Goal: Task Accomplishment & Management: Use online tool/utility

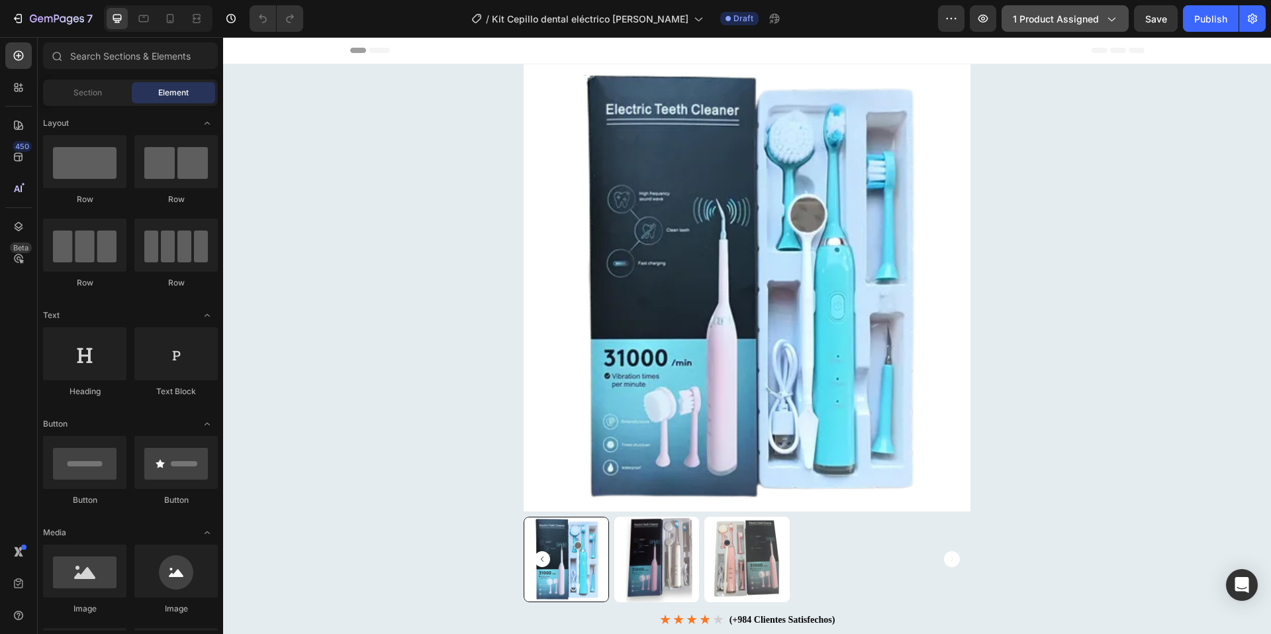
click at [1041, 20] on span "1 product assigned" at bounding box center [1056, 19] width 86 height 14
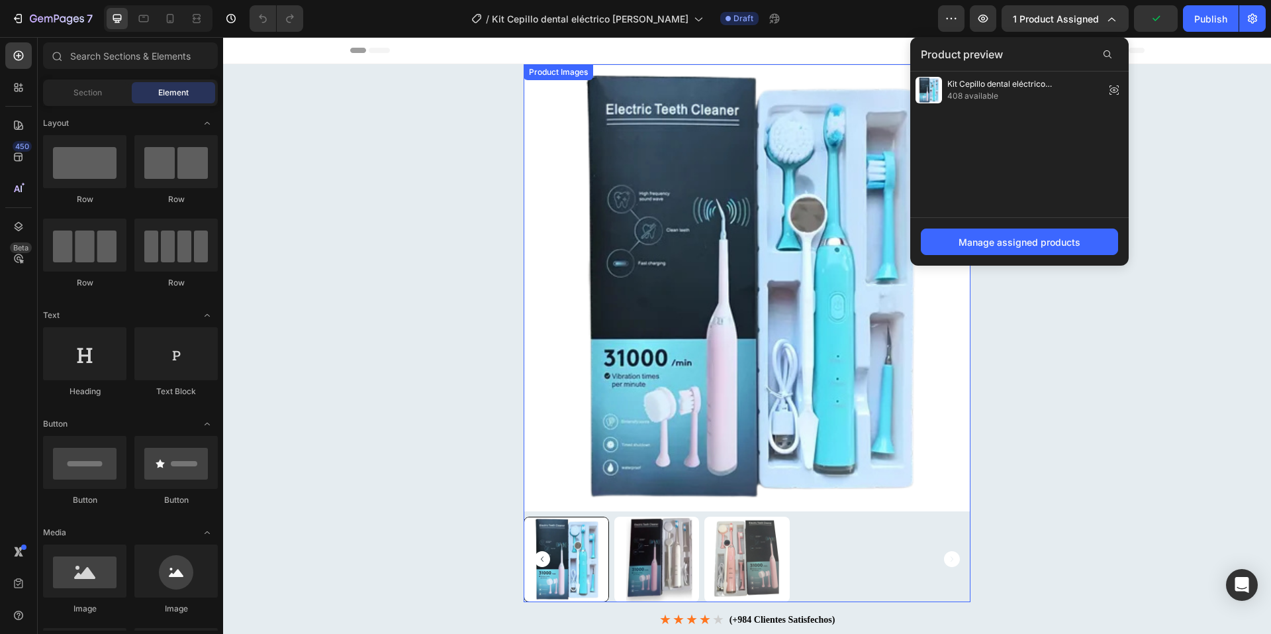
click at [791, 311] on img at bounding box center [747, 287] width 447 height 447
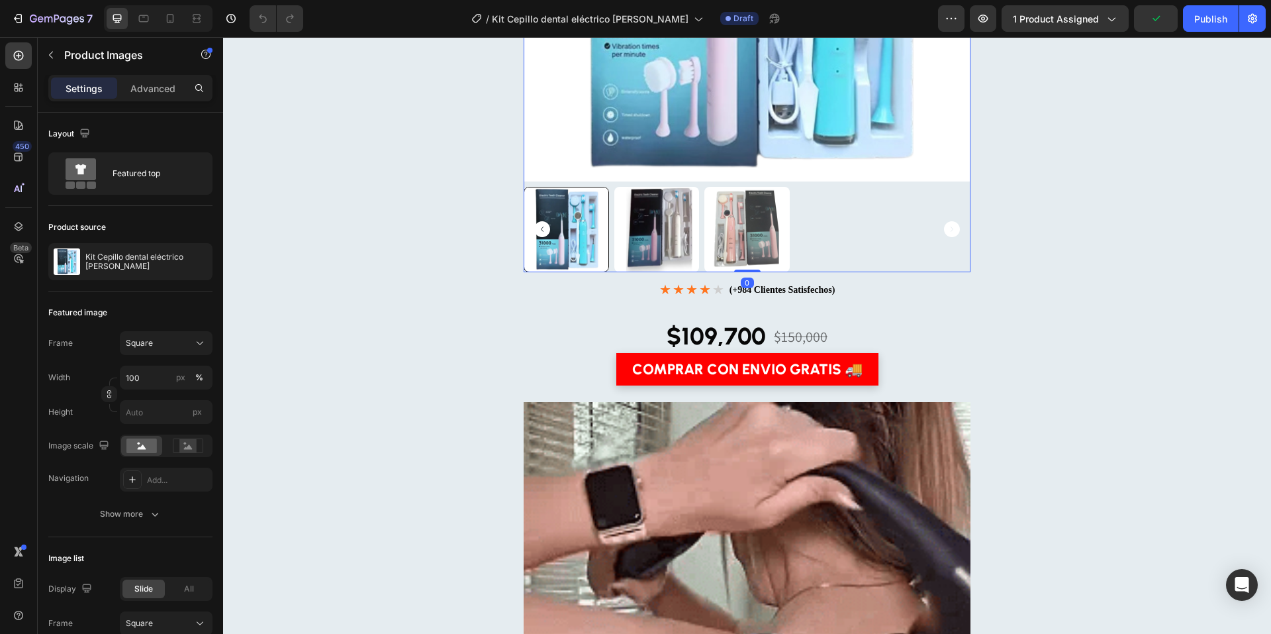
scroll to position [388, 0]
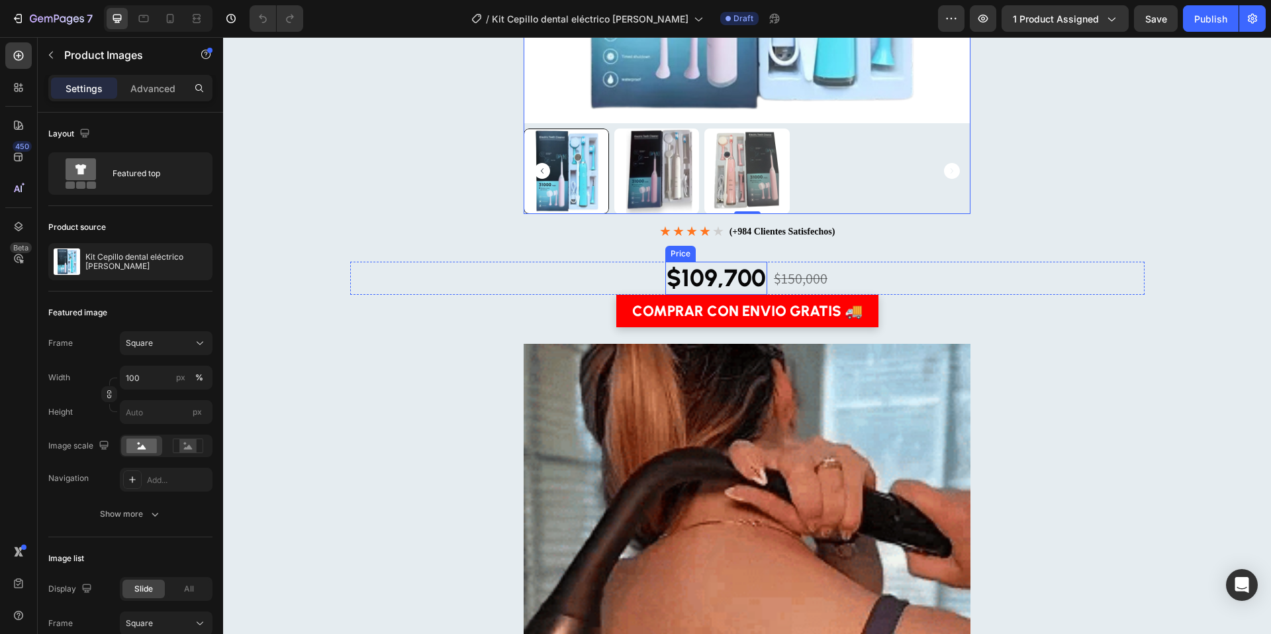
click at [719, 269] on div "$109,700" at bounding box center [716, 279] width 102 height 34
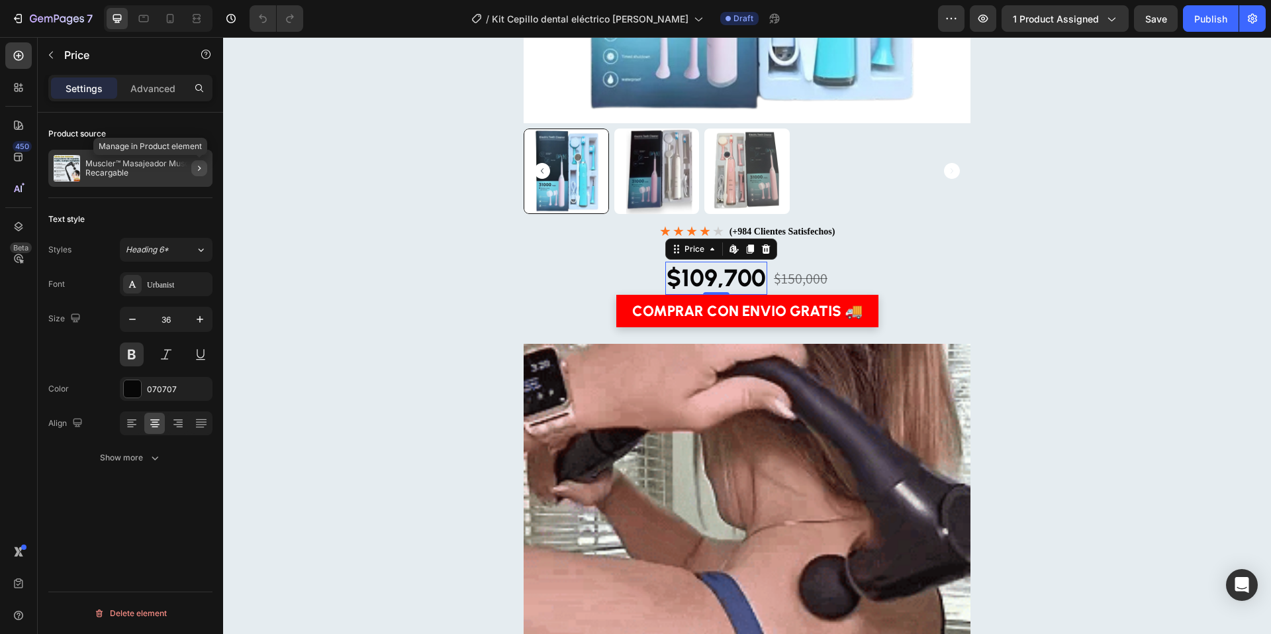
click at [196, 163] on icon "button" at bounding box center [199, 168] width 11 height 11
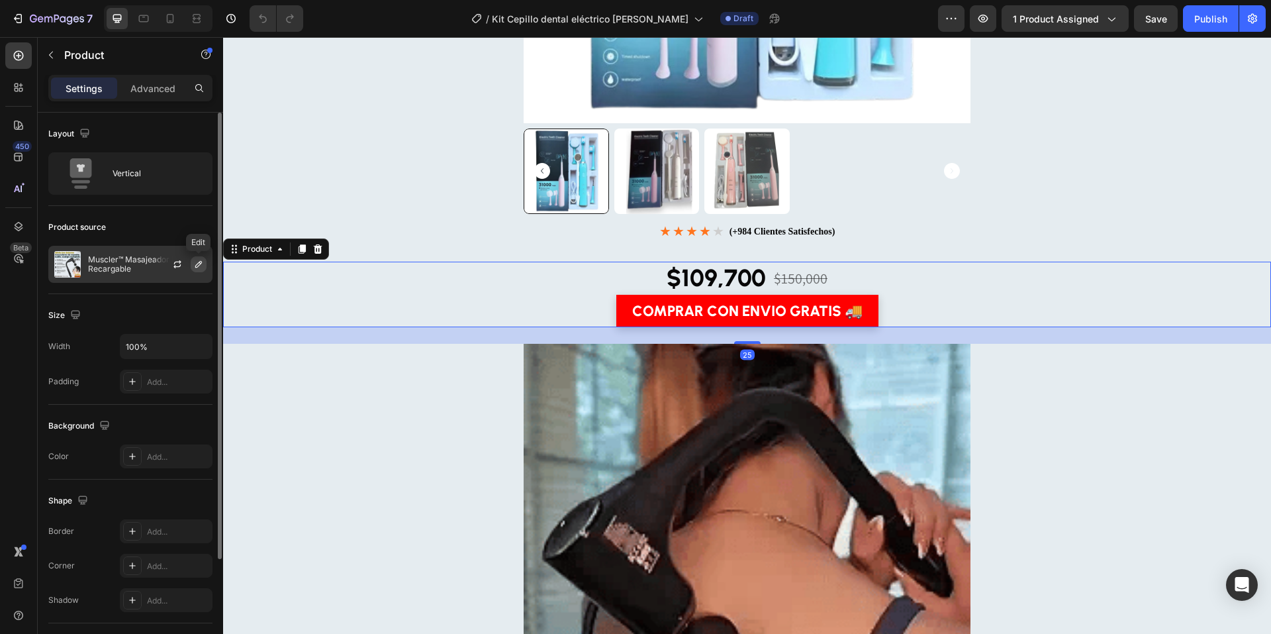
click at [195, 262] on icon "button" at bounding box center [198, 264] width 11 height 11
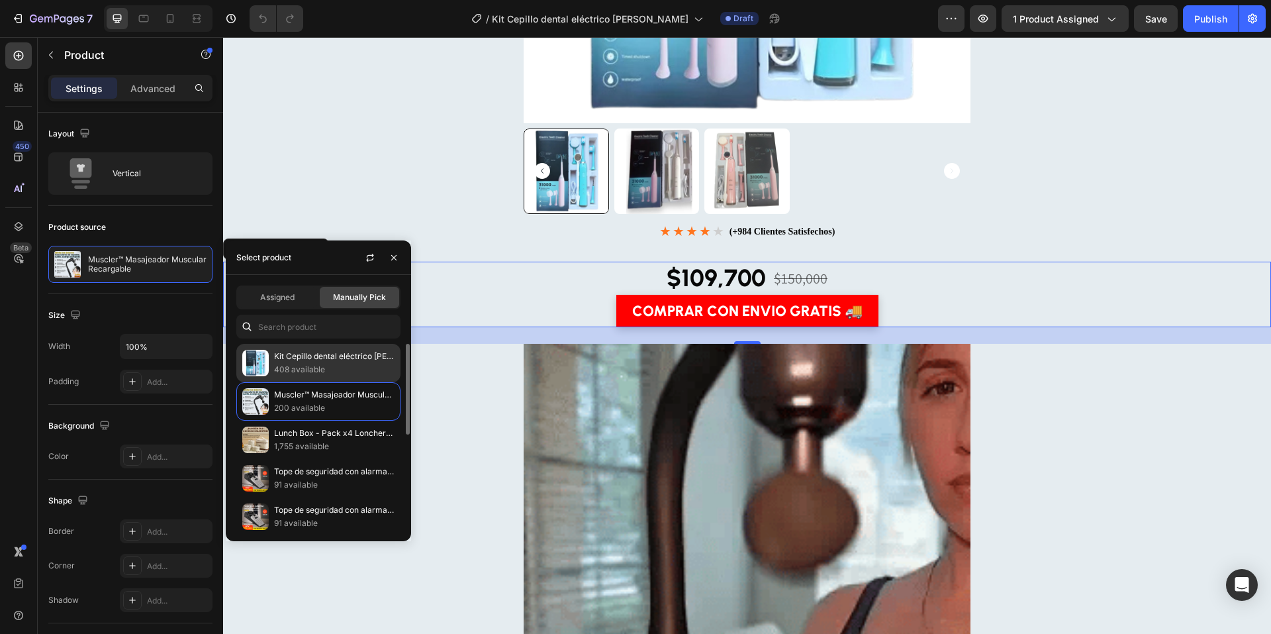
click at [290, 363] on p "408 available" at bounding box center [334, 369] width 121 height 13
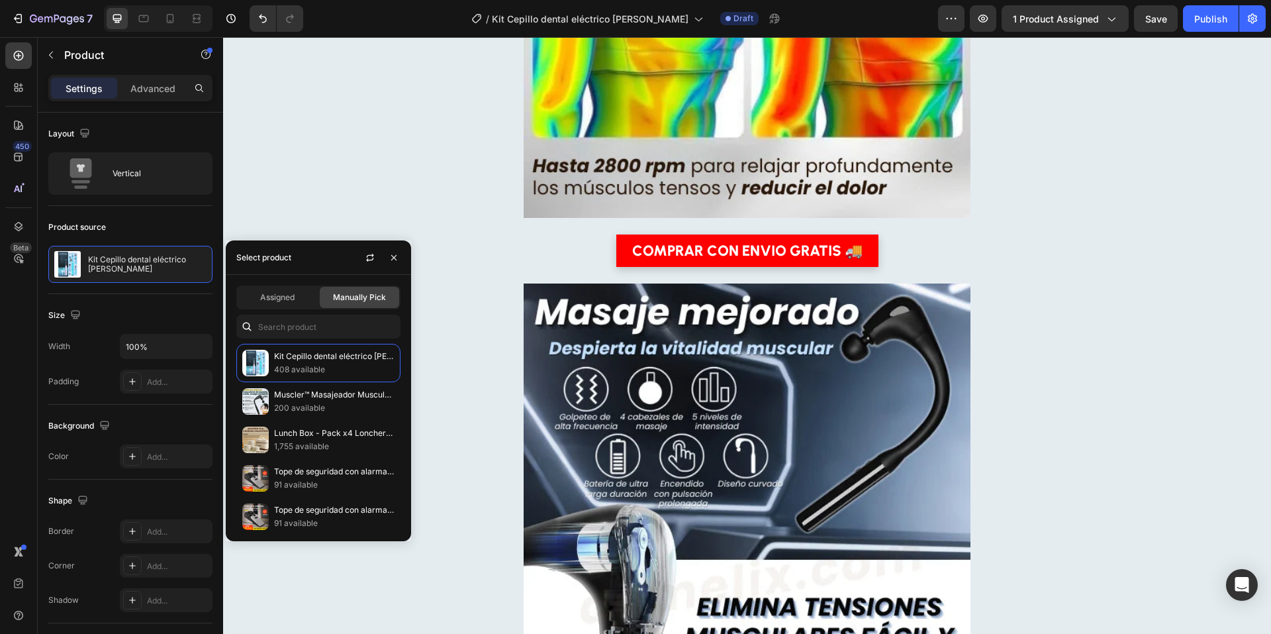
scroll to position [1670, 0]
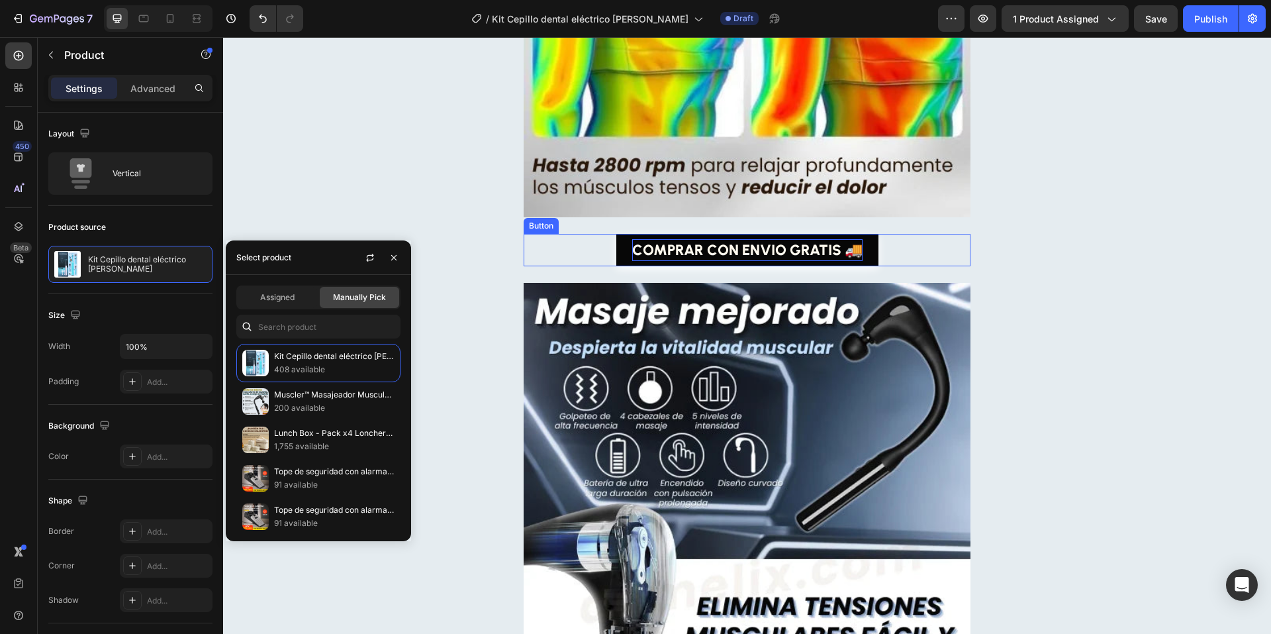
click at [746, 255] on p "COMPRAR CON ENVIO GRATIS 🚚" at bounding box center [747, 250] width 230 height 22
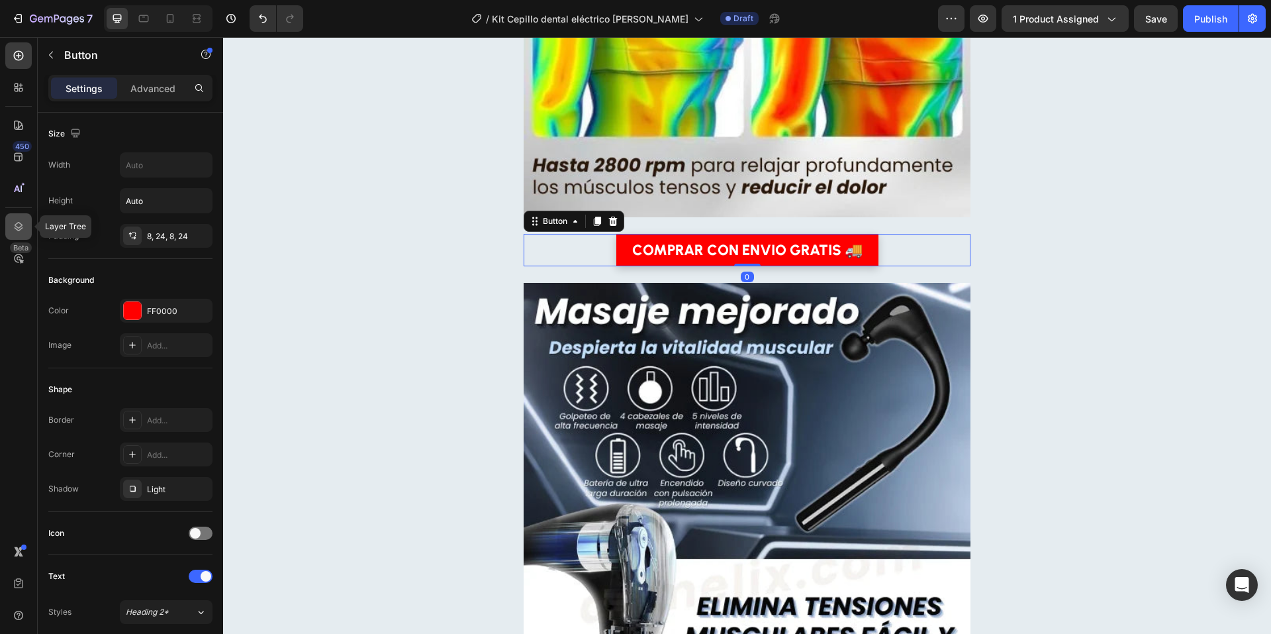
click at [22, 228] on icon at bounding box center [19, 226] width 9 height 9
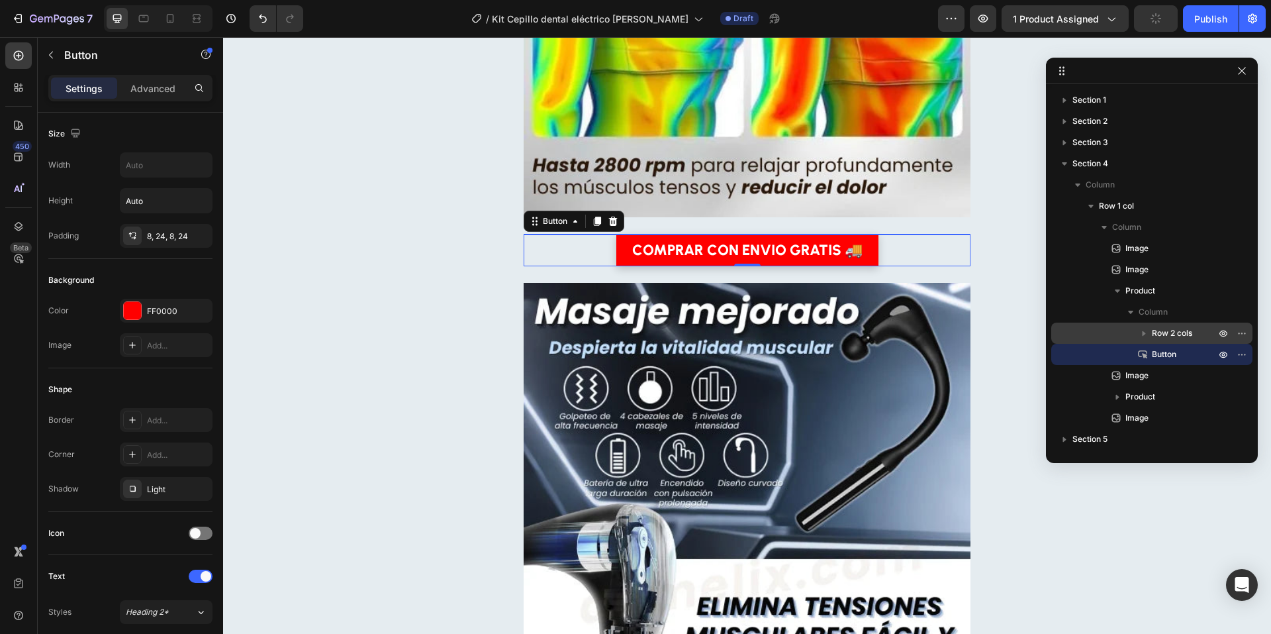
click at [1140, 331] on icon "button" at bounding box center [1144, 332] width 13 height 13
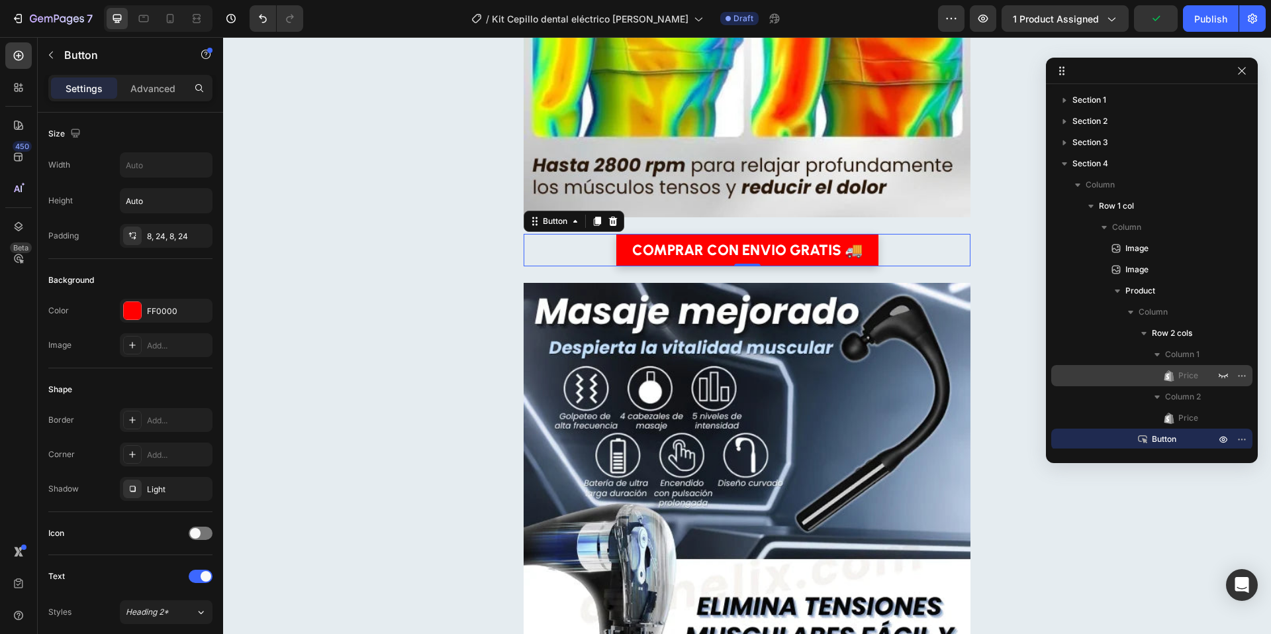
click at [1182, 375] on span "Price" at bounding box center [1189, 375] width 20 height 13
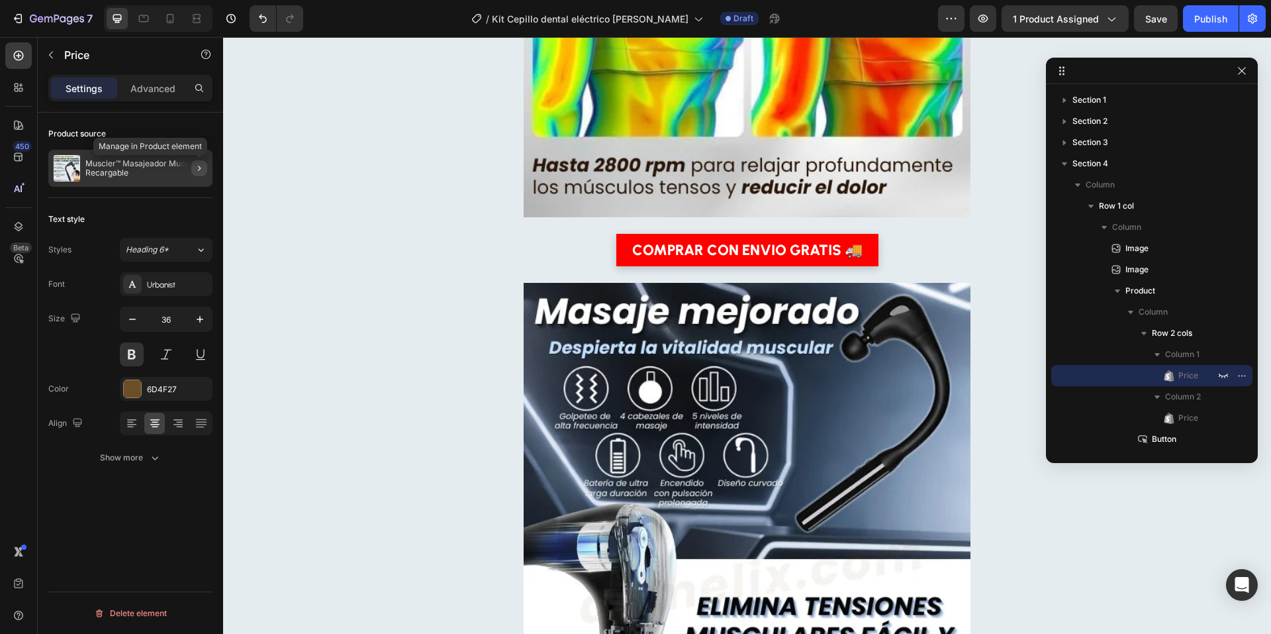
click at [201, 168] on icon "button" at bounding box center [199, 168] width 3 height 5
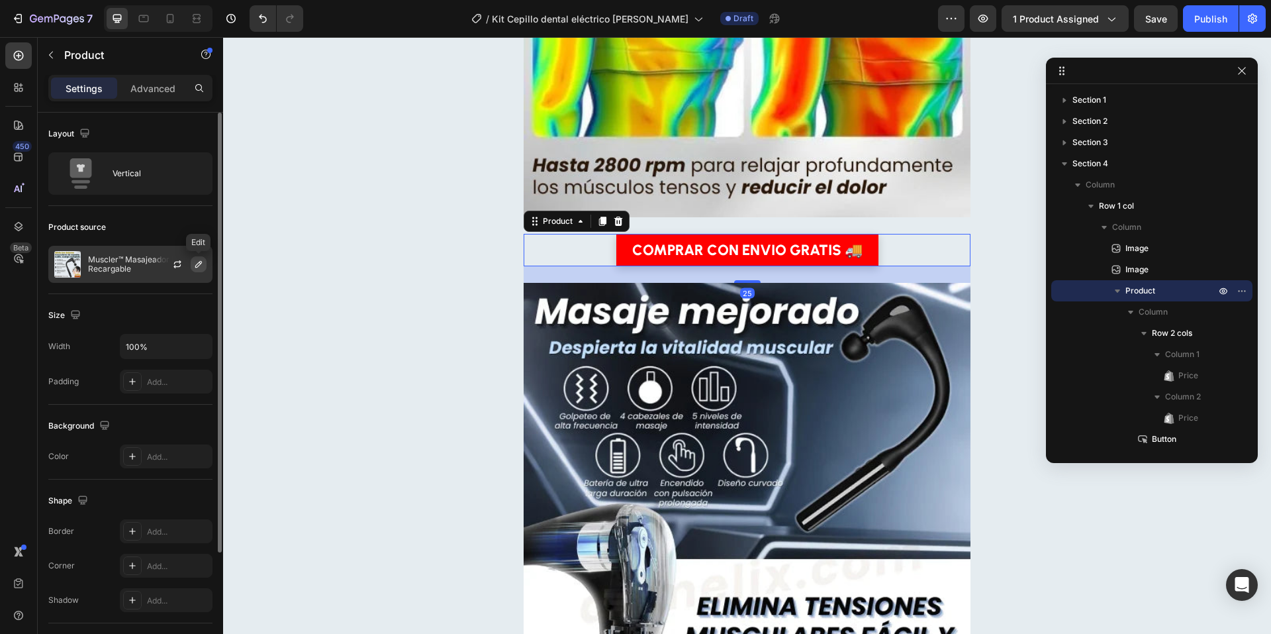
click at [194, 265] on icon "button" at bounding box center [198, 264] width 11 height 11
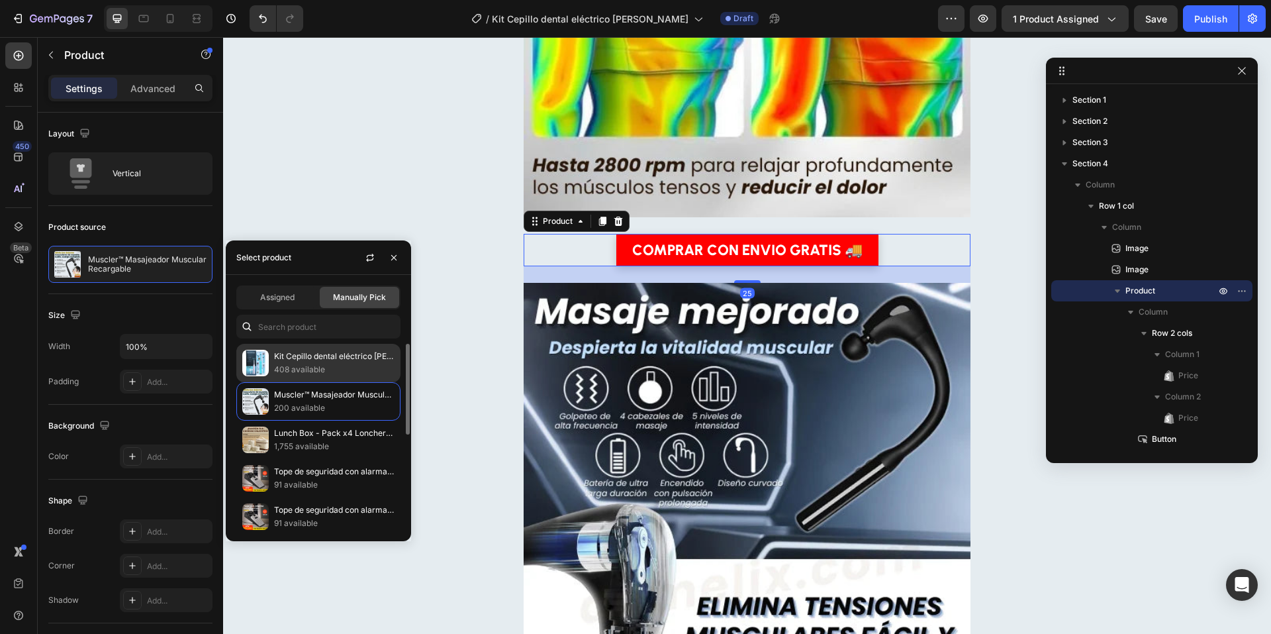
click at [286, 352] on p "Kit Cepillo dental eléctrico [PERSON_NAME]" at bounding box center [334, 356] width 121 height 13
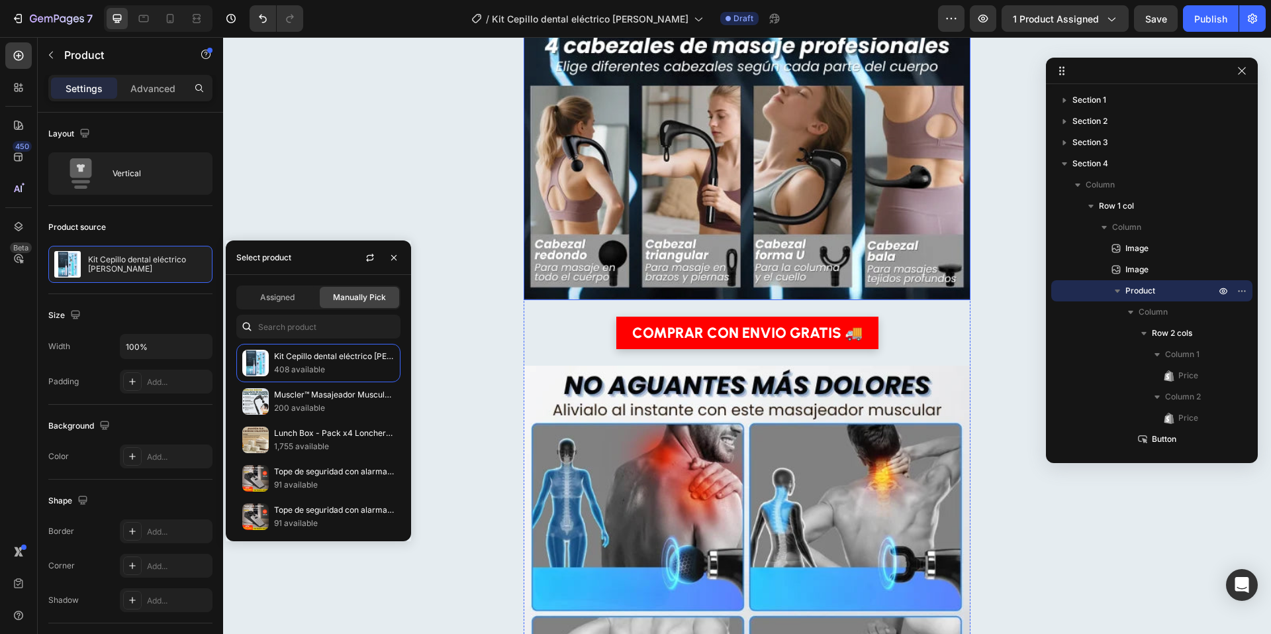
scroll to position [2361, 0]
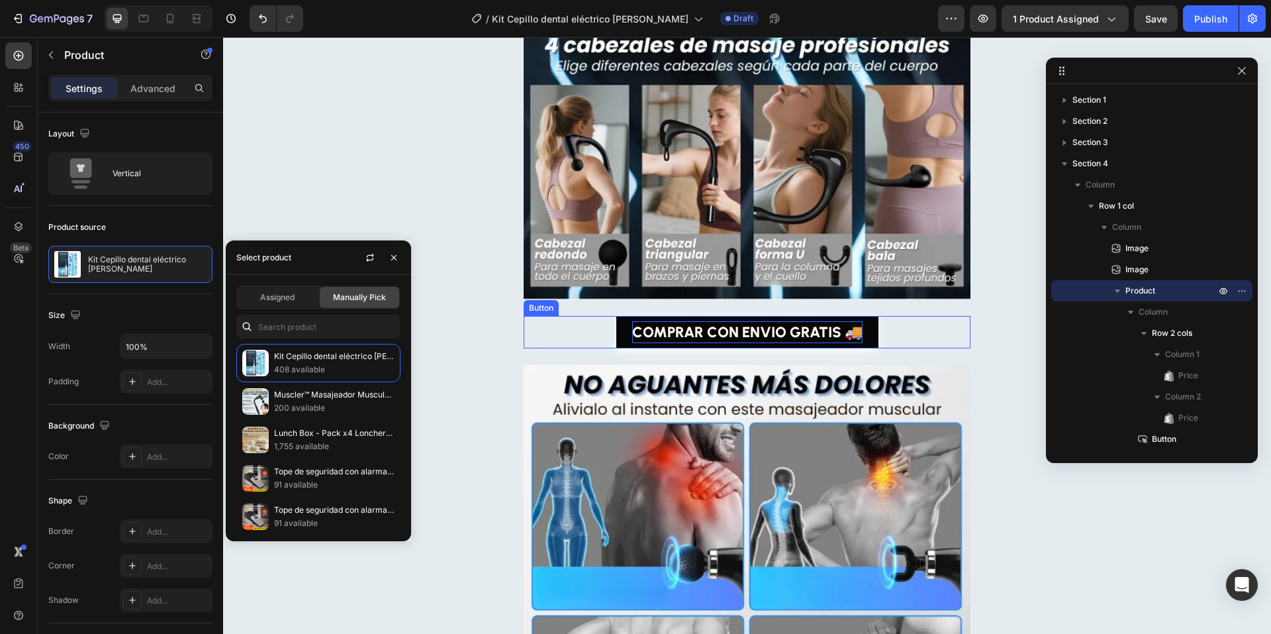
click at [781, 340] on p "COMPRAR CON ENVIO GRATIS 🚚" at bounding box center [747, 332] width 230 height 22
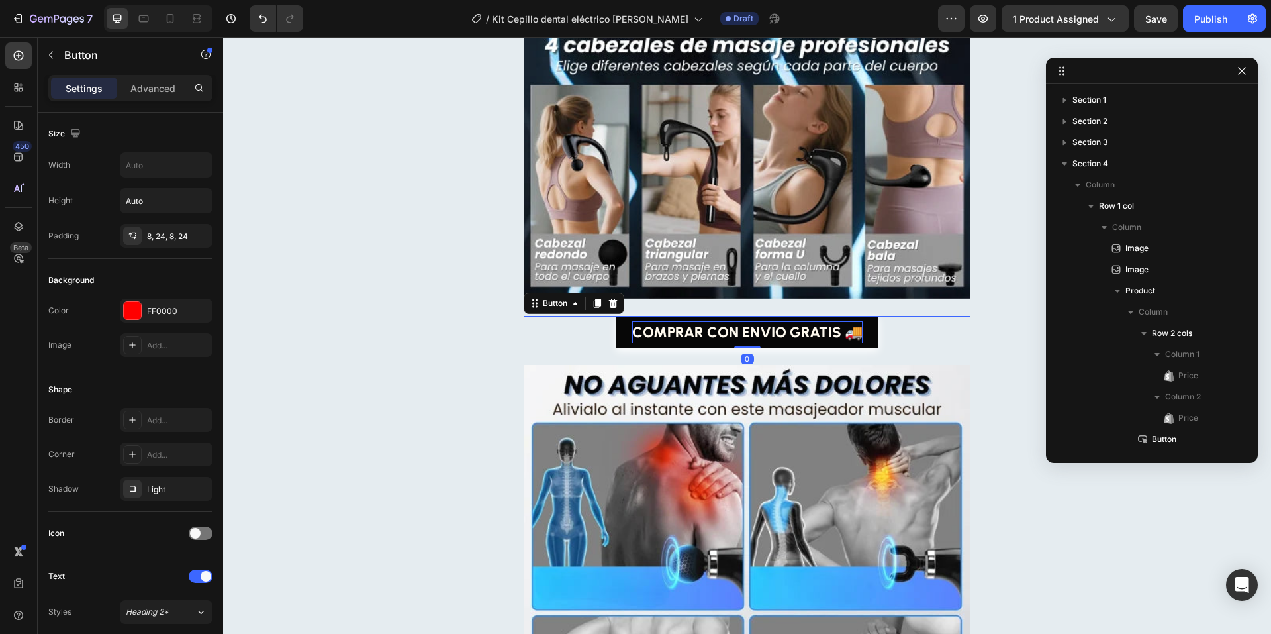
scroll to position [234, 0]
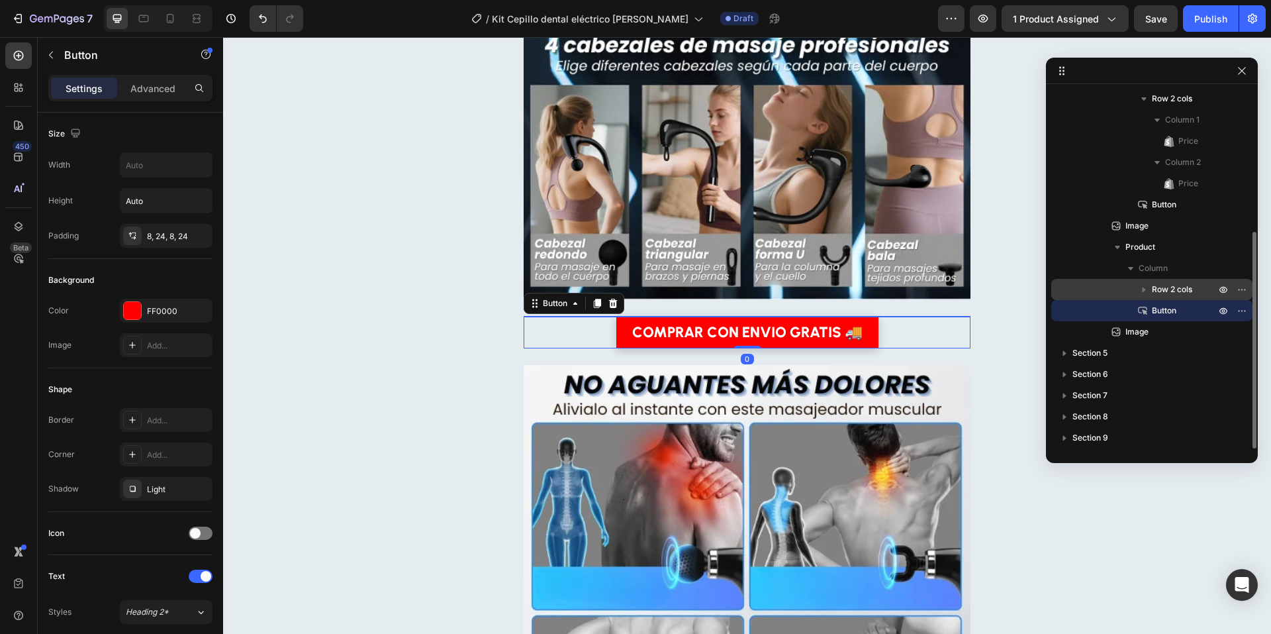
click at [1142, 289] on icon "button" at bounding box center [1144, 289] width 13 height 13
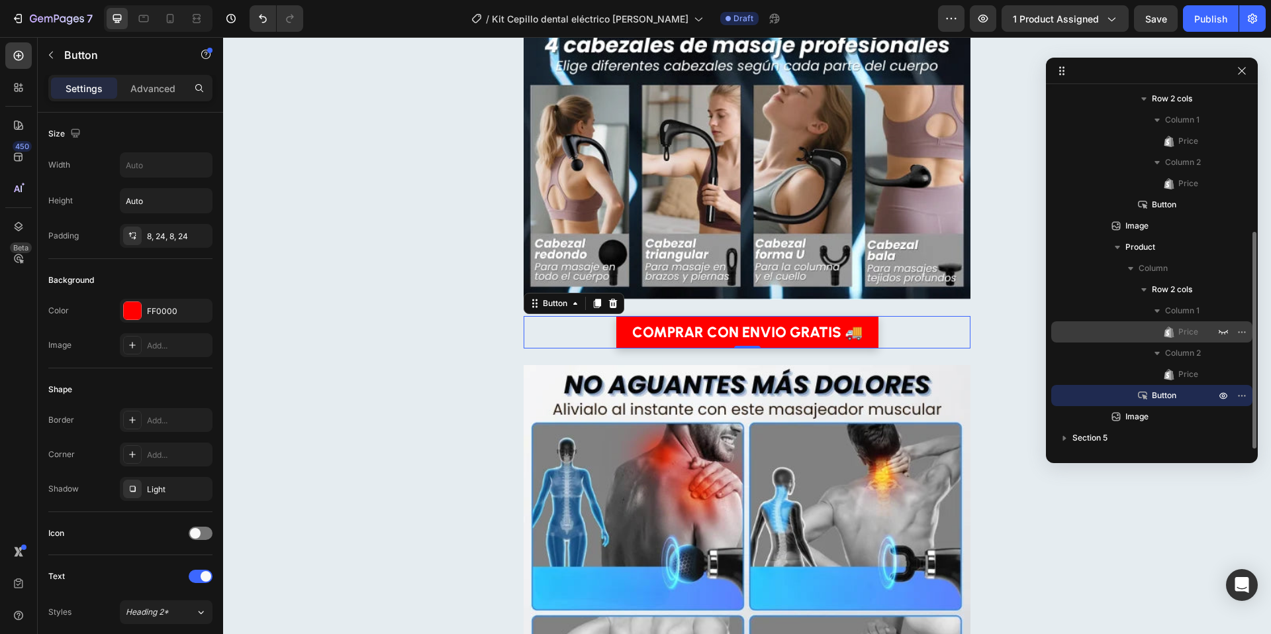
click at [1173, 334] on icon at bounding box center [1172, 332] width 3 height 9
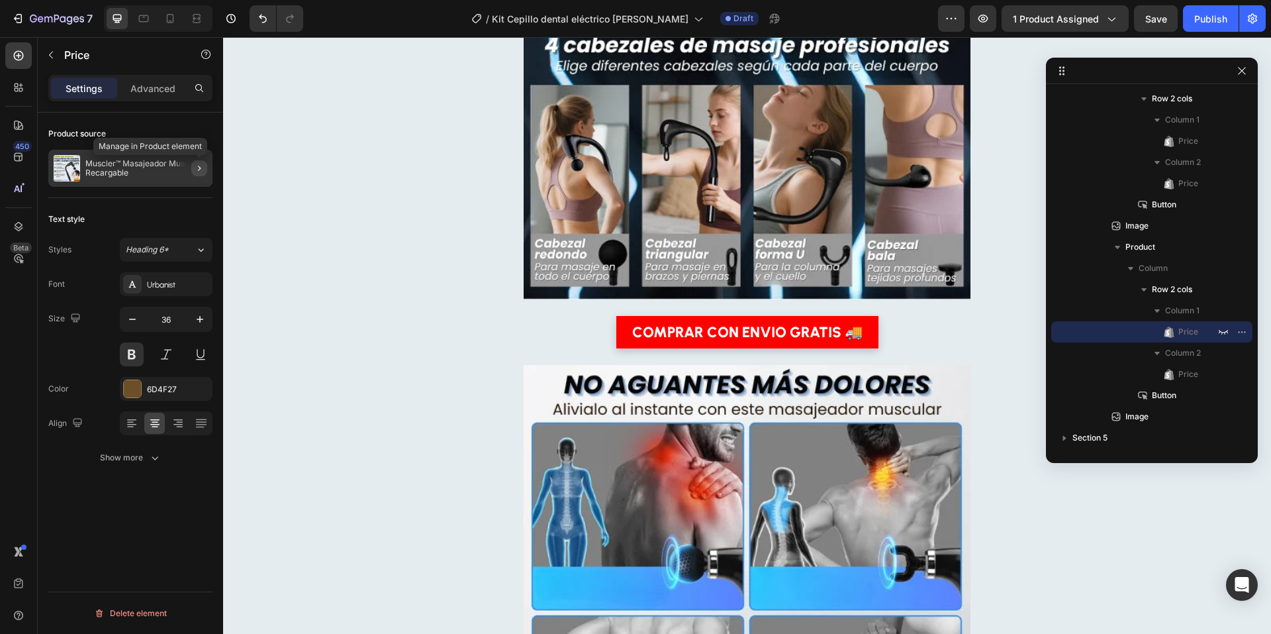
click at [199, 171] on icon "button" at bounding box center [199, 168] width 11 height 11
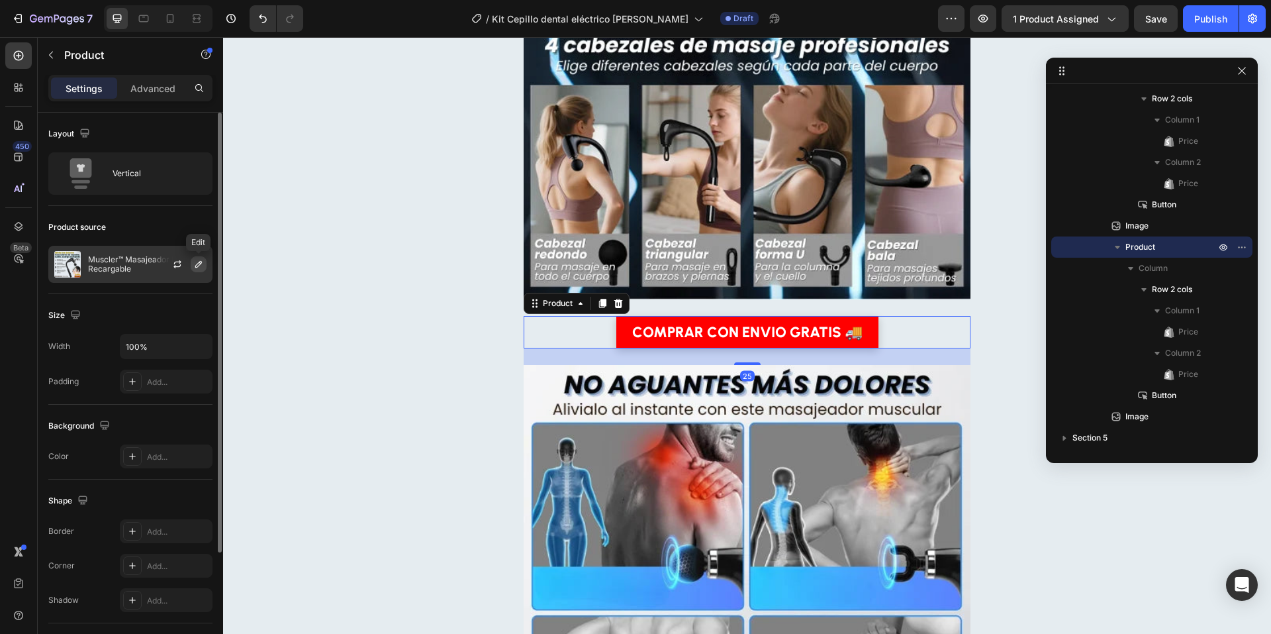
click at [195, 264] on icon "button" at bounding box center [198, 264] width 11 height 11
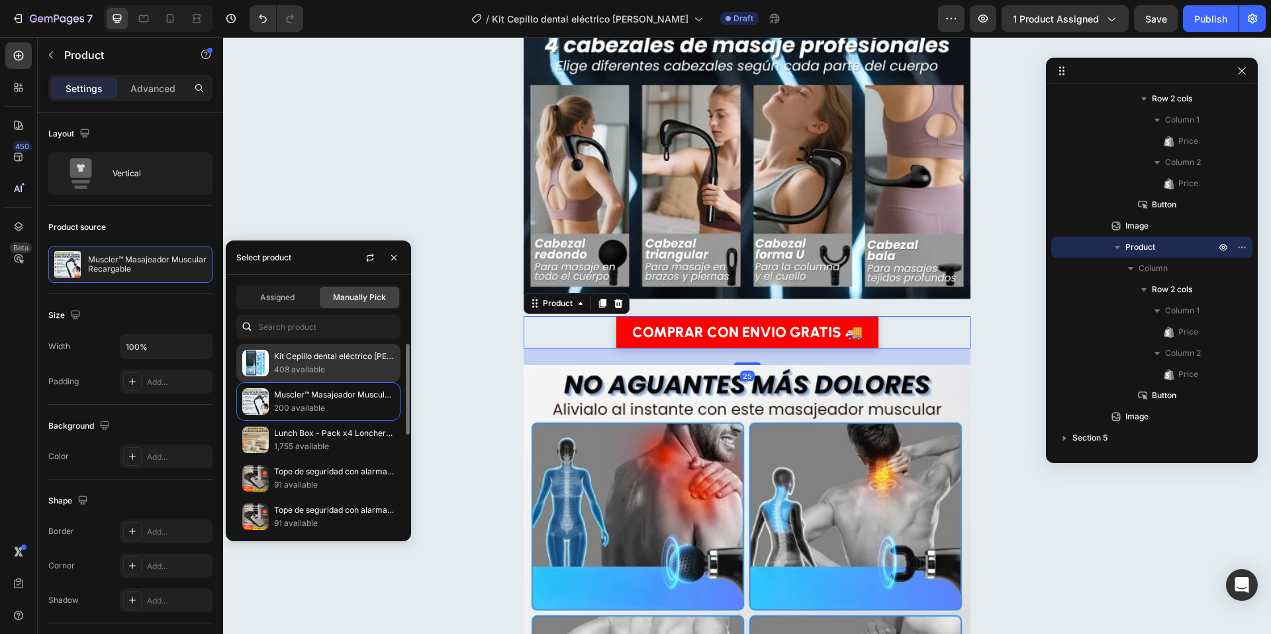
click at [286, 370] on p "408 available" at bounding box center [334, 369] width 121 height 13
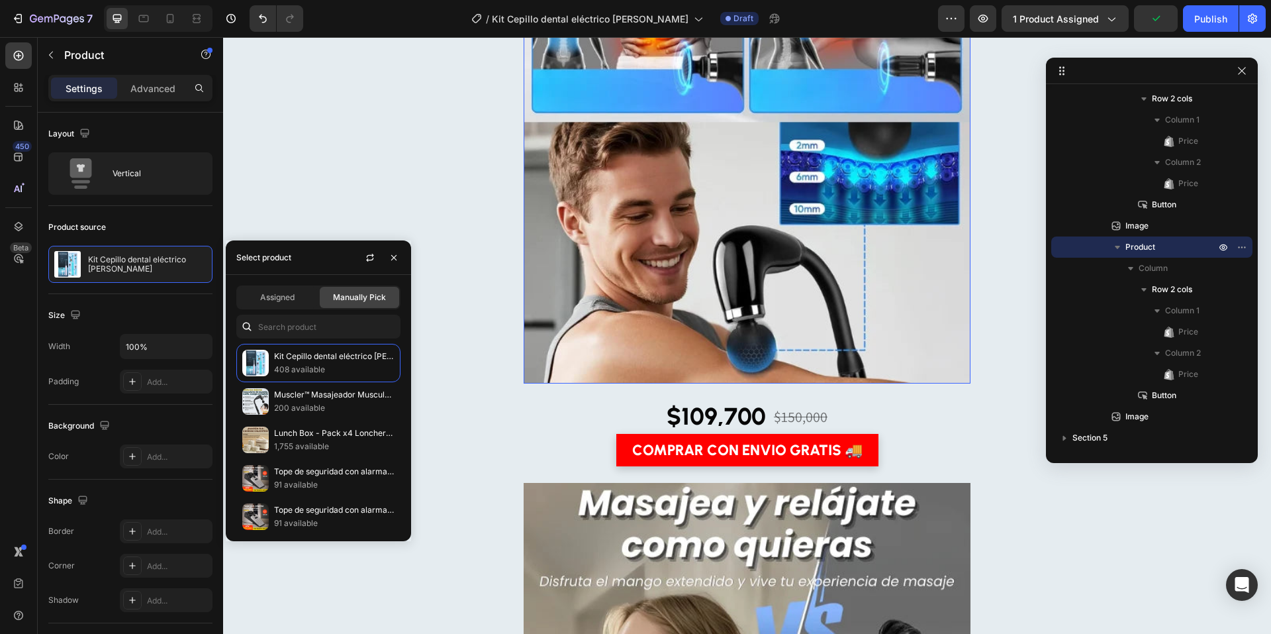
scroll to position [3052, 0]
click at [709, 416] on div "$109,700" at bounding box center [716, 416] width 102 height 34
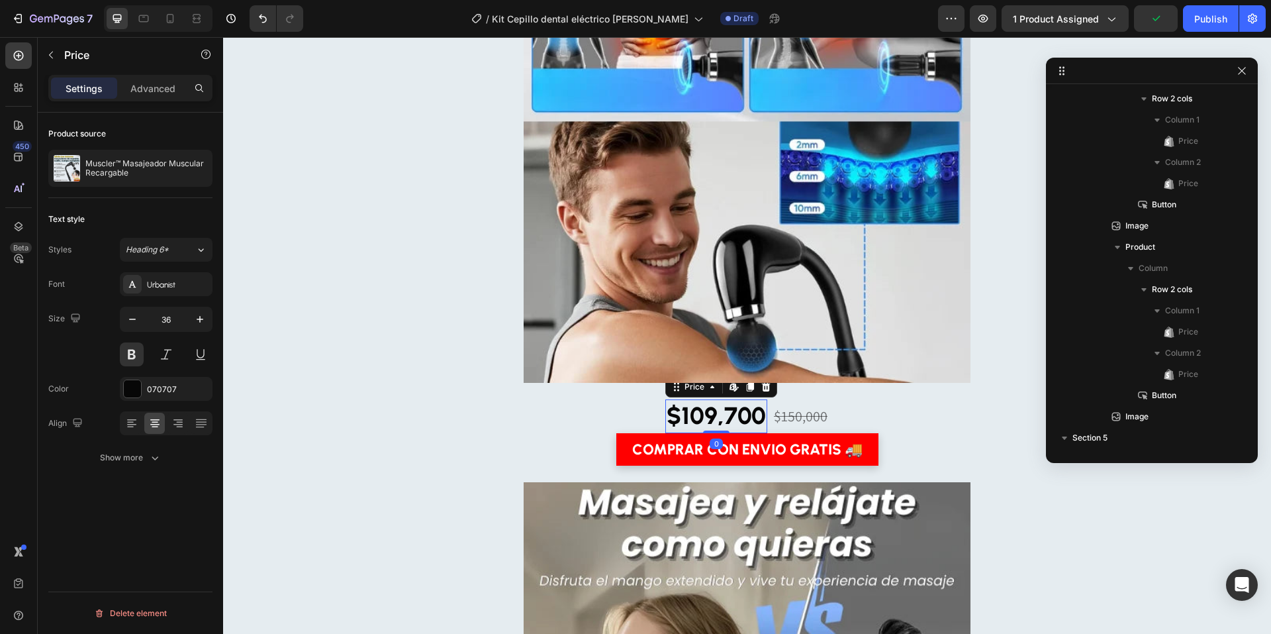
scroll to position [510, 0]
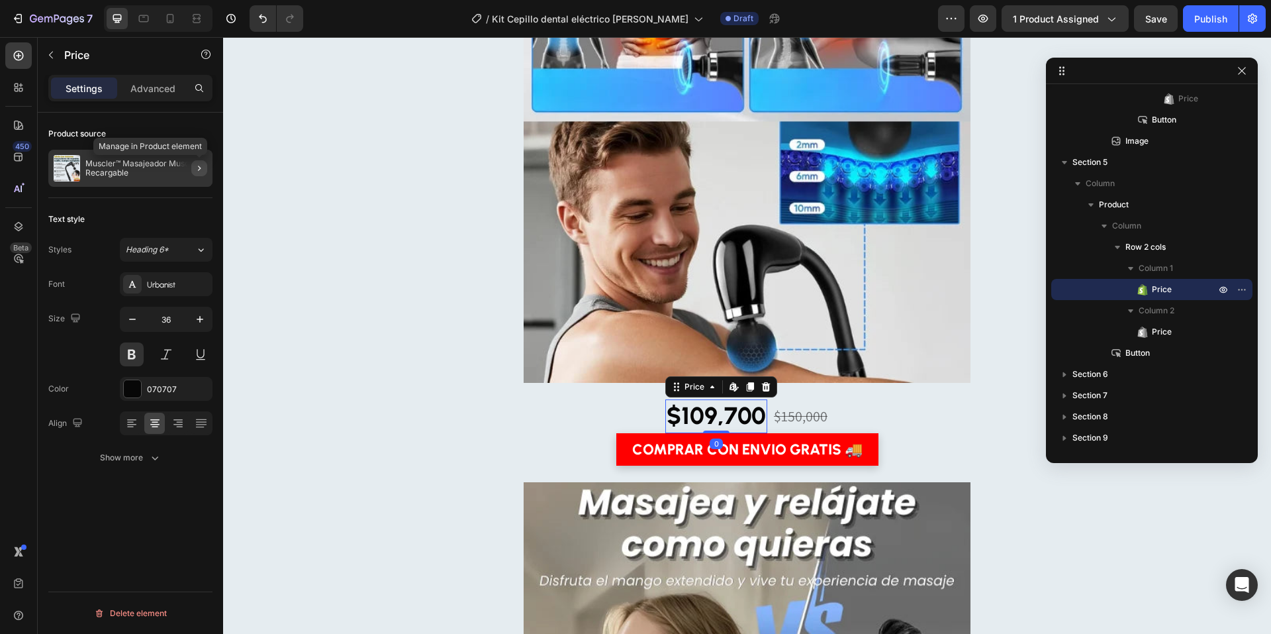
click at [201, 164] on icon "button" at bounding box center [199, 168] width 11 height 11
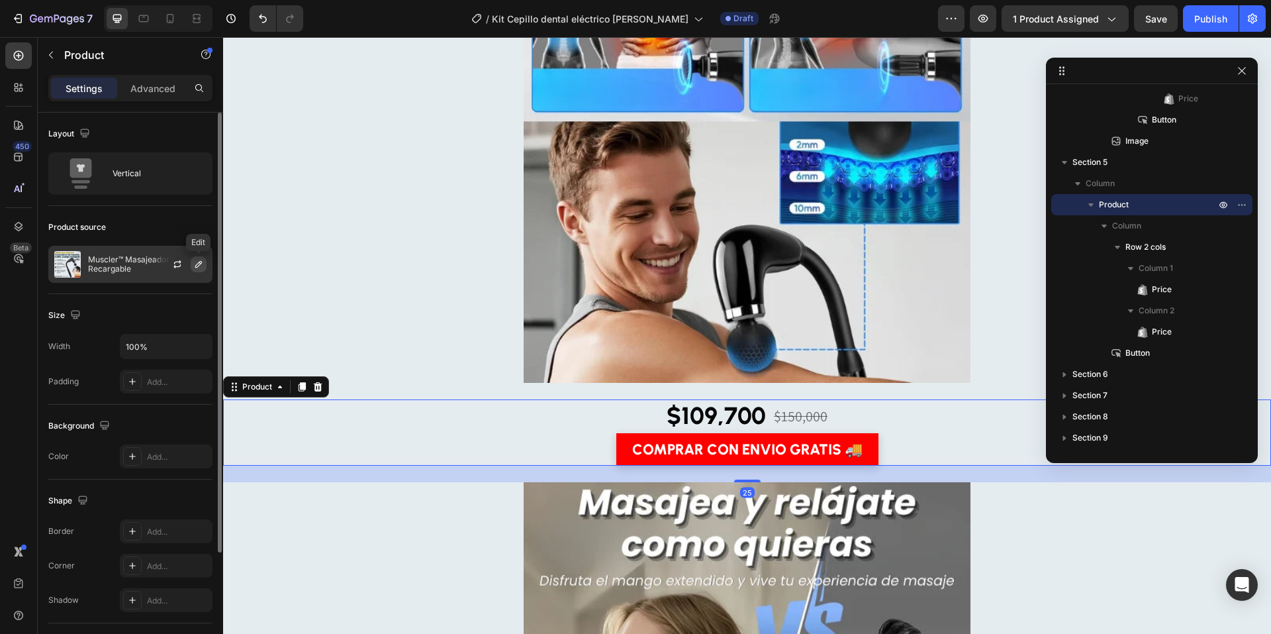
click at [202, 264] on icon "button" at bounding box center [198, 264] width 11 height 11
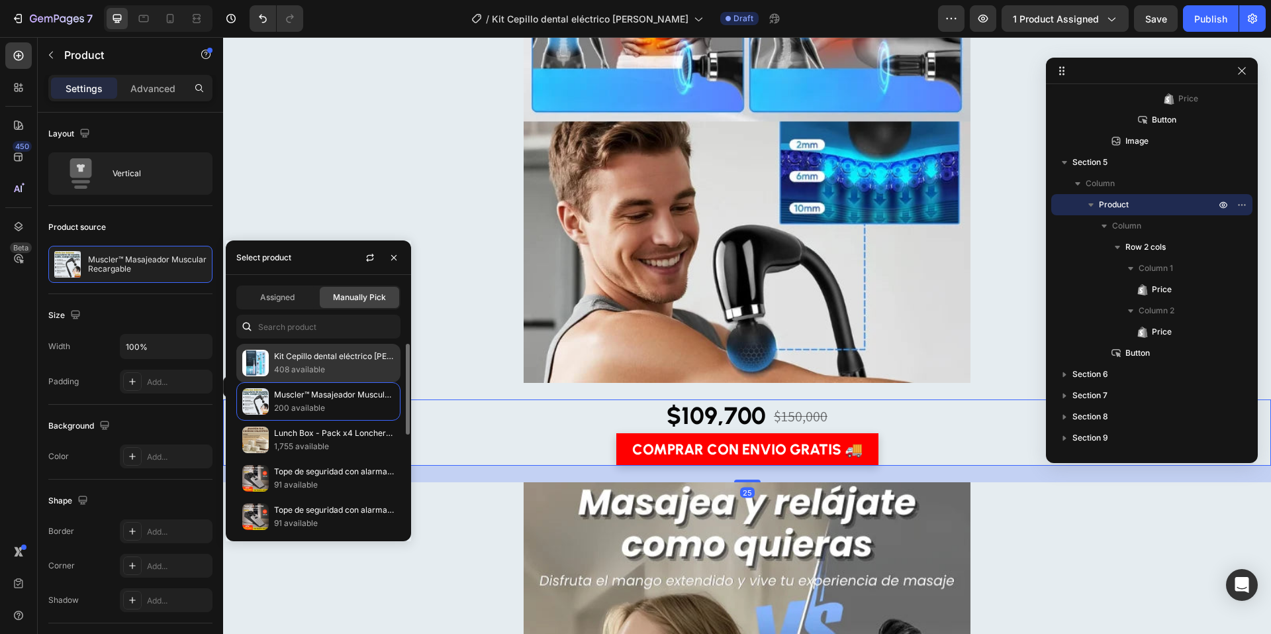
click at [307, 357] on p "Kit Cepillo dental eléctrico [PERSON_NAME]" at bounding box center [334, 356] width 121 height 13
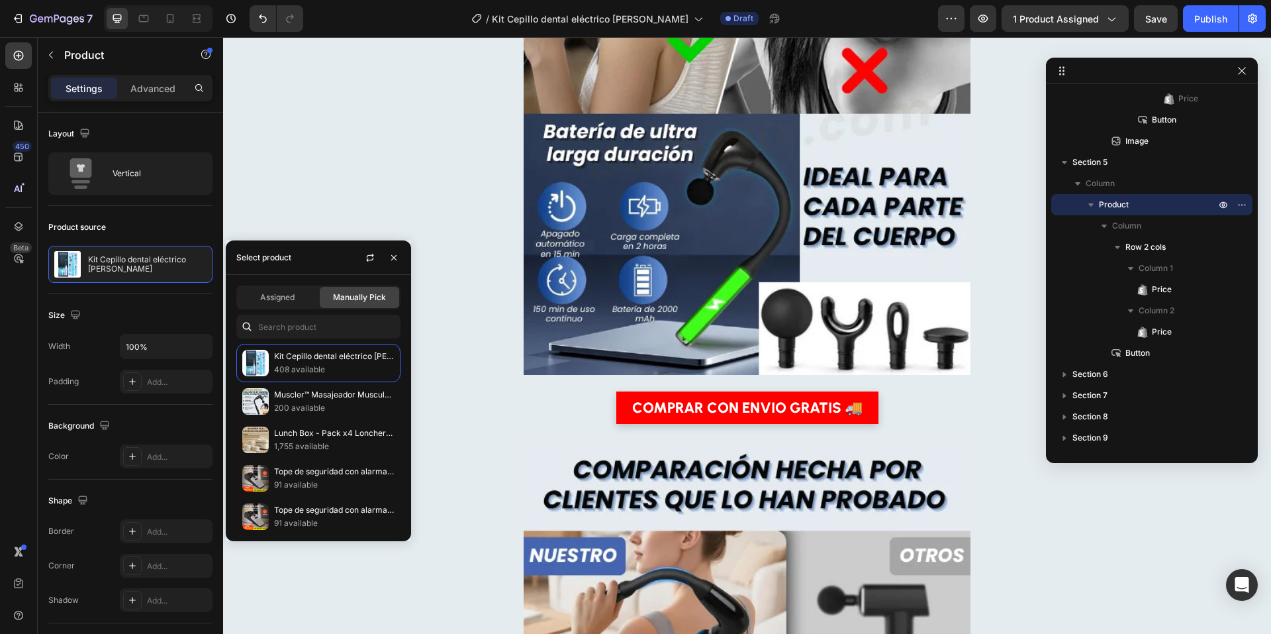
scroll to position [3868, 0]
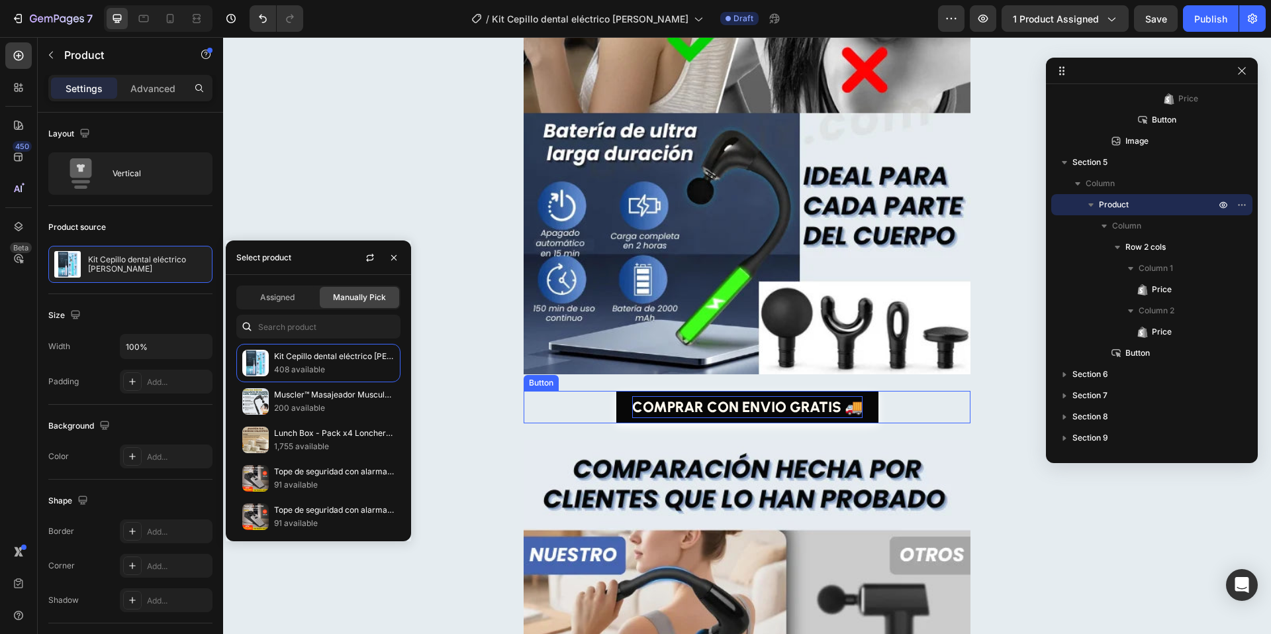
drag, startPoint x: 692, startPoint y: 405, endPoint x: 775, endPoint y: 400, distance: 83.6
click at [692, 406] on p "COMPRAR CON ENVIO GRATIS 🚚" at bounding box center [747, 407] width 230 height 22
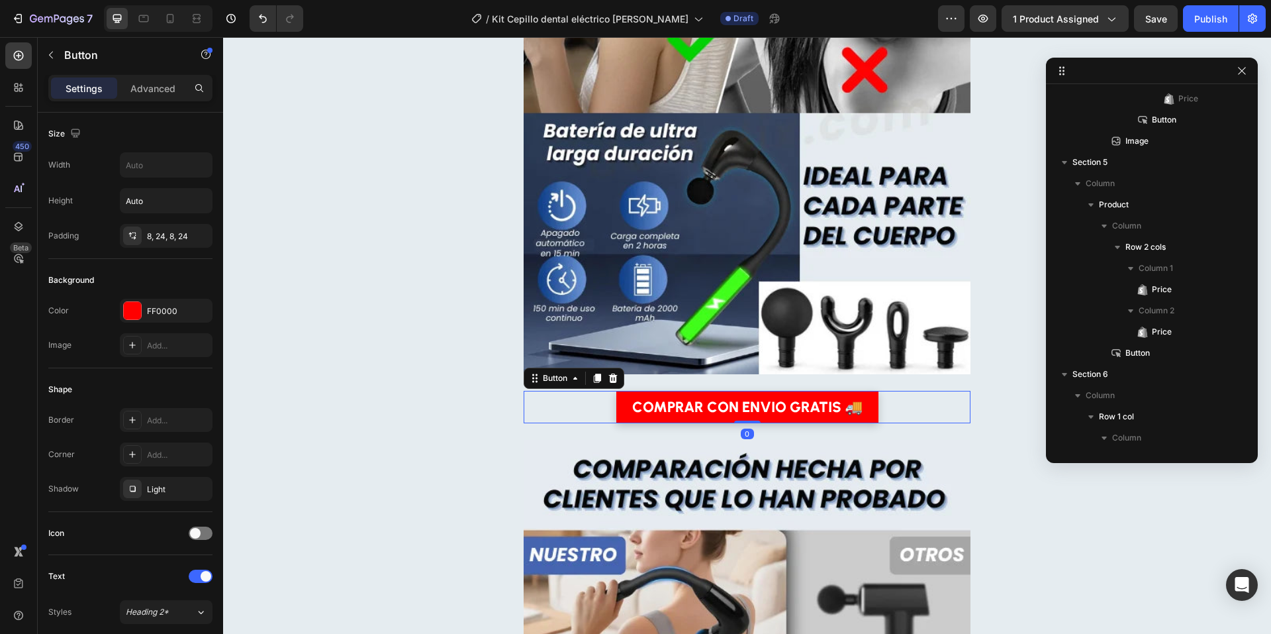
scroll to position [722, 0]
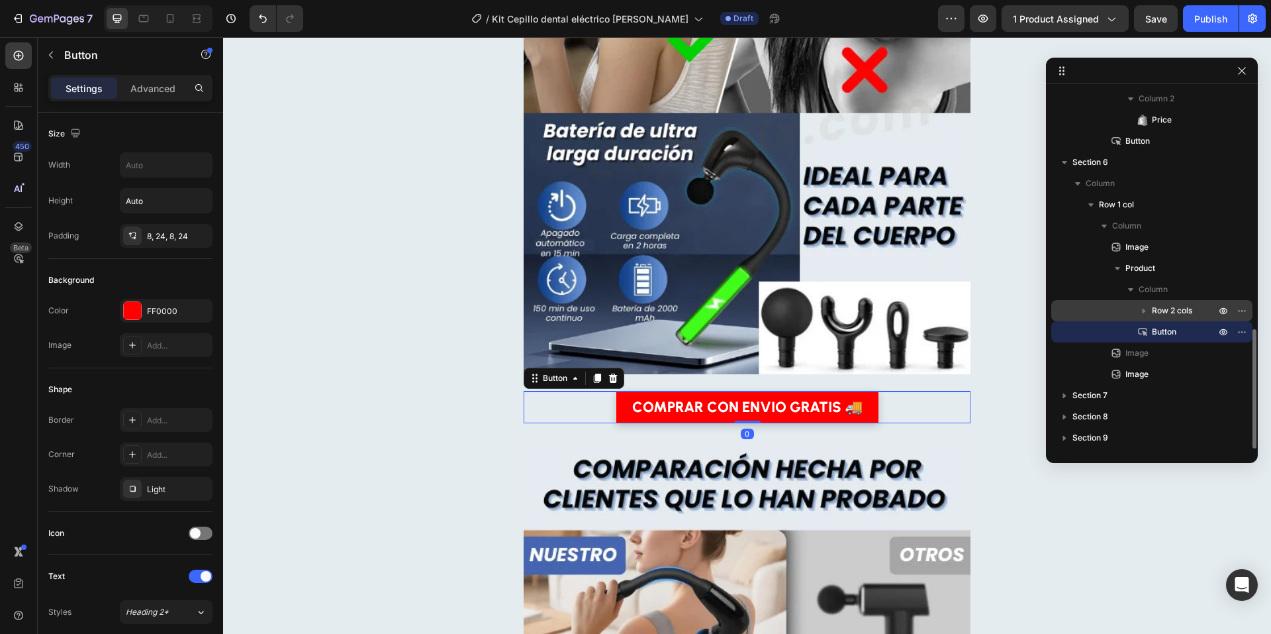
click at [1144, 313] on icon "button" at bounding box center [1144, 310] width 13 height 13
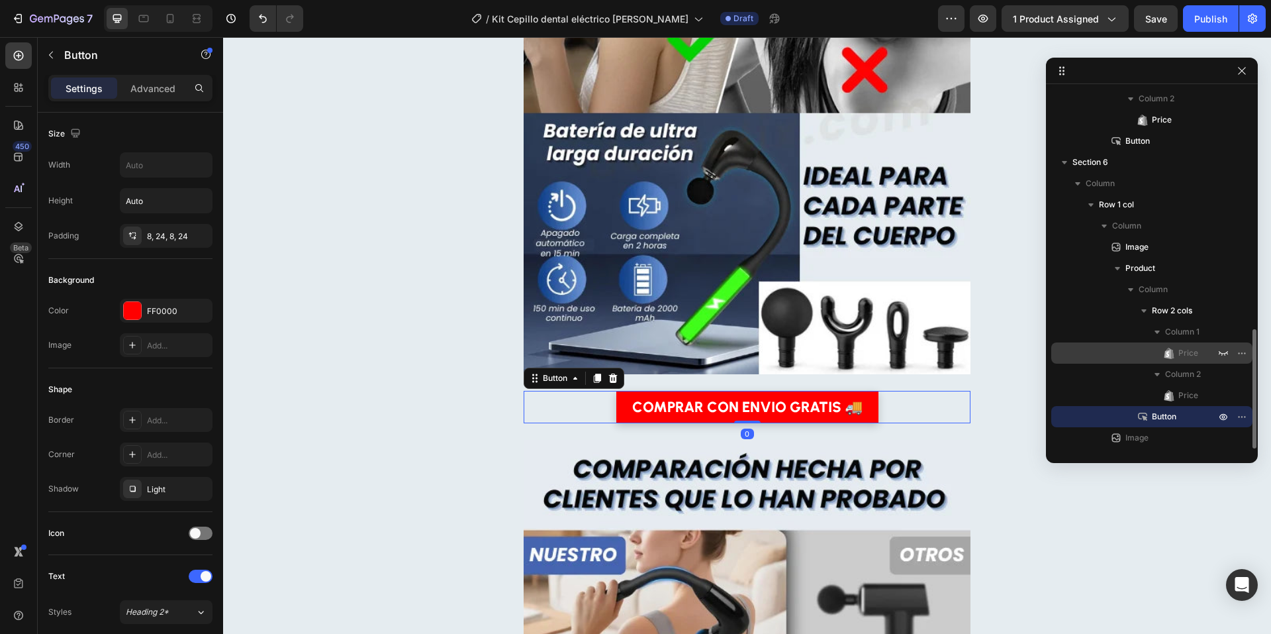
click at [1180, 350] on span "Price" at bounding box center [1189, 352] width 20 height 13
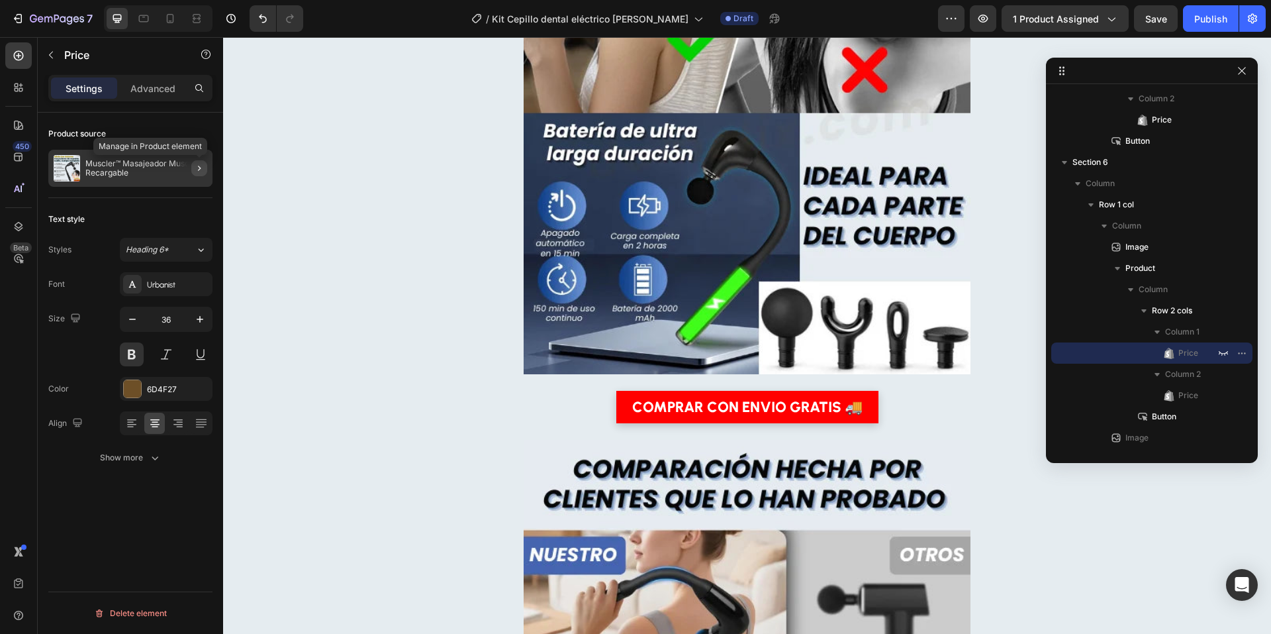
click at [201, 169] on icon "button" at bounding box center [199, 168] width 11 height 11
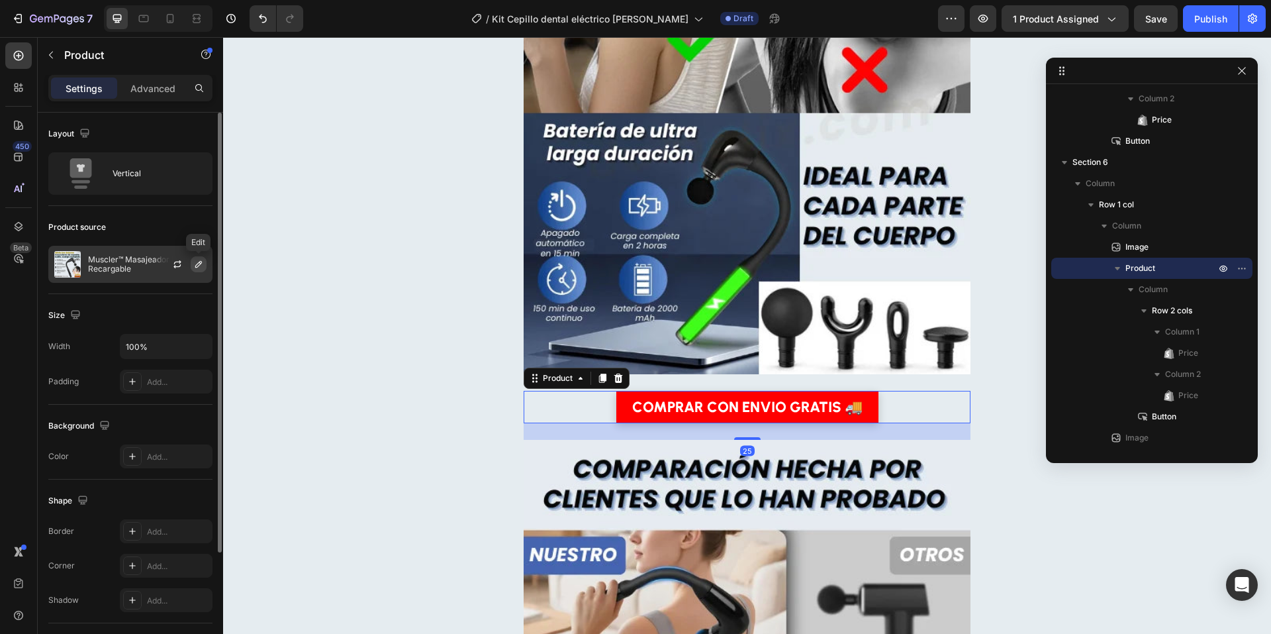
click at [198, 269] on icon "button" at bounding box center [198, 264] width 11 height 11
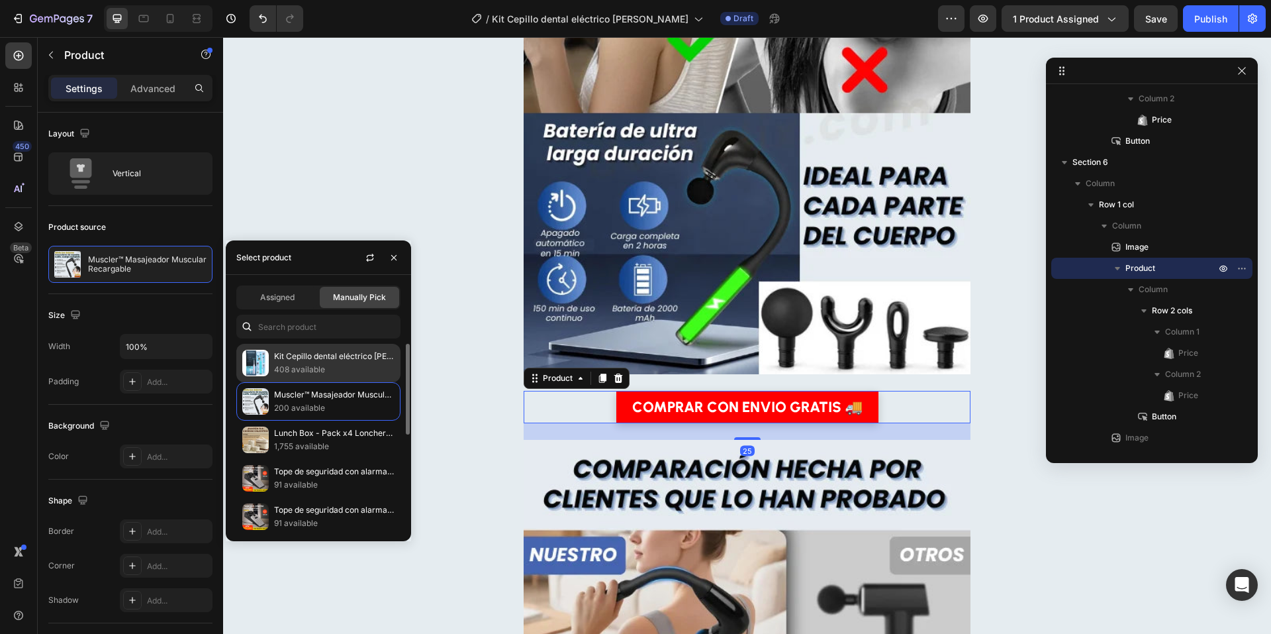
click at [297, 364] on p "408 available" at bounding box center [334, 369] width 121 height 13
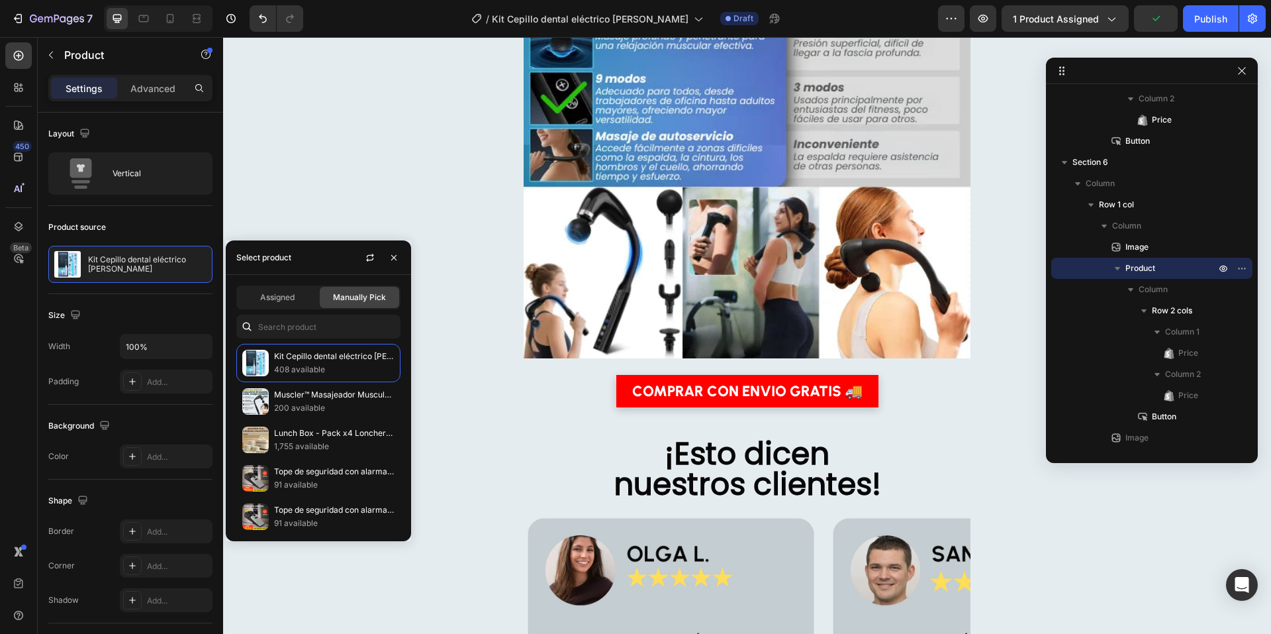
scroll to position [4658, 0]
click at [706, 391] on p "COMPRAR CON ENVIO GRATIS 🚚" at bounding box center [747, 390] width 230 height 22
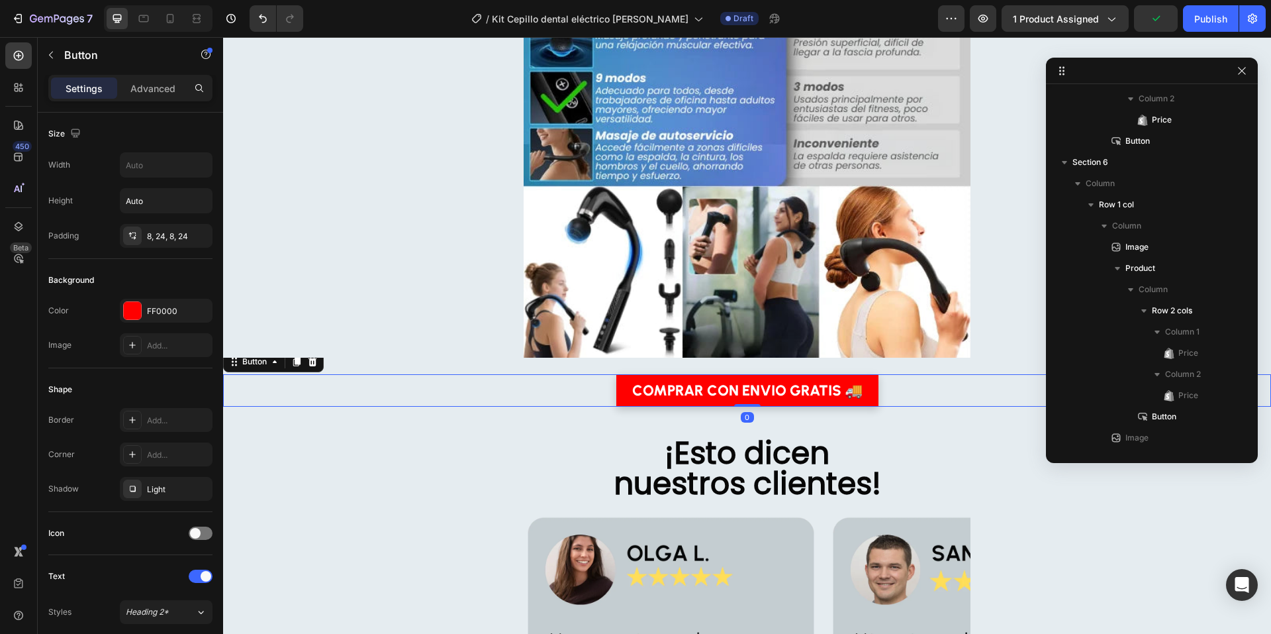
scroll to position [912, 0]
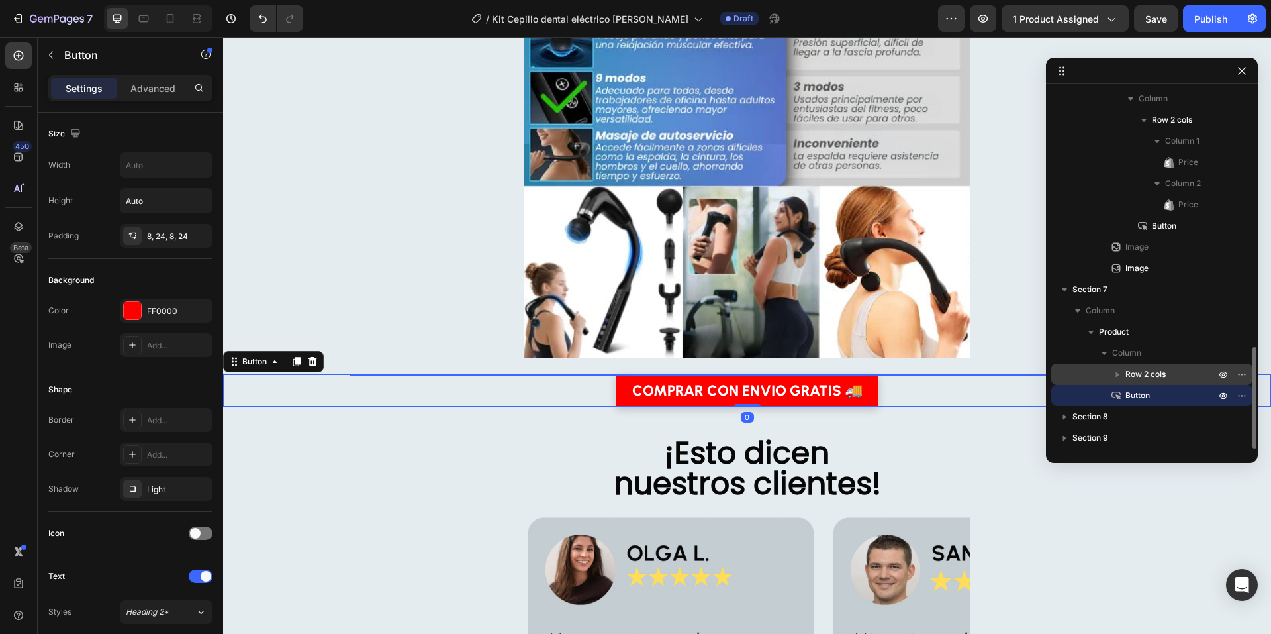
click at [1116, 372] on icon "button" at bounding box center [1117, 374] width 3 height 5
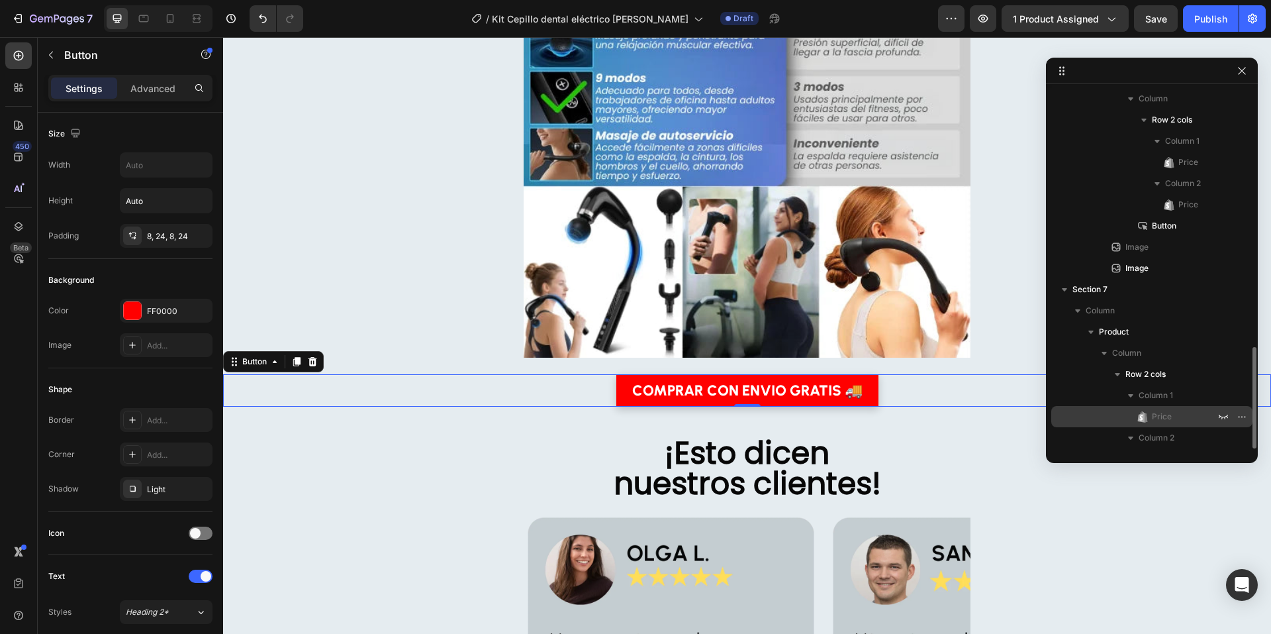
click at [1163, 409] on div "Price" at bounding box center [1152, 416] width 191 height 21
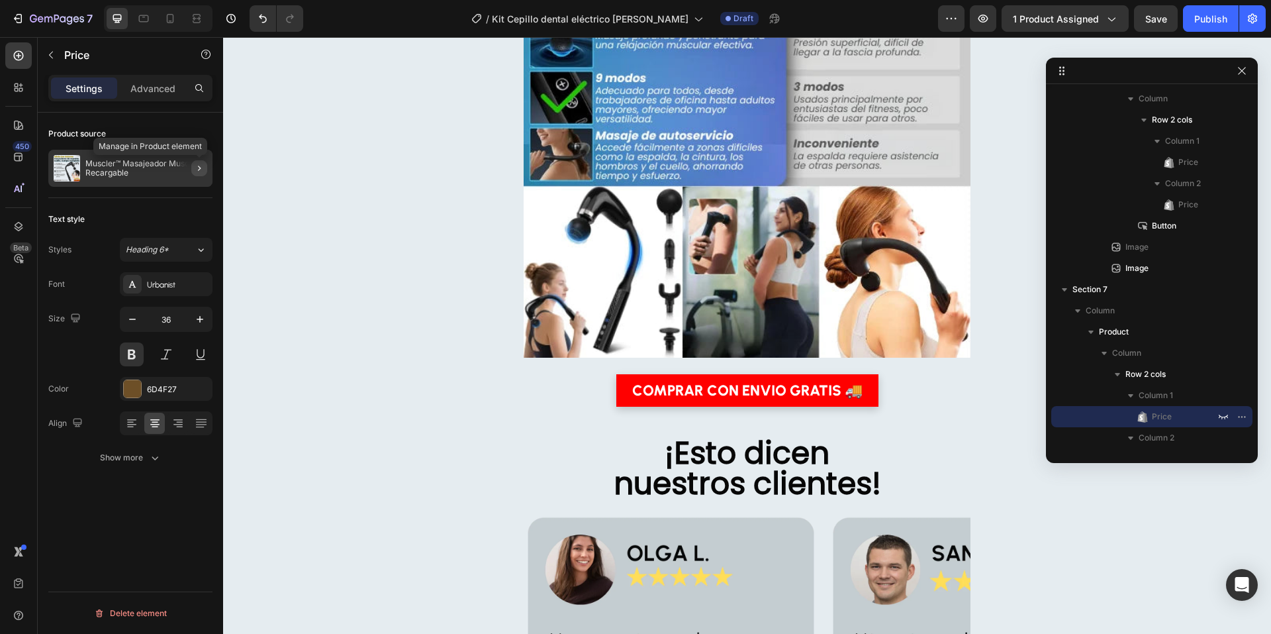
click at [194, 169] on icon "button" at bounding box center [199, 168] width 11 height 11
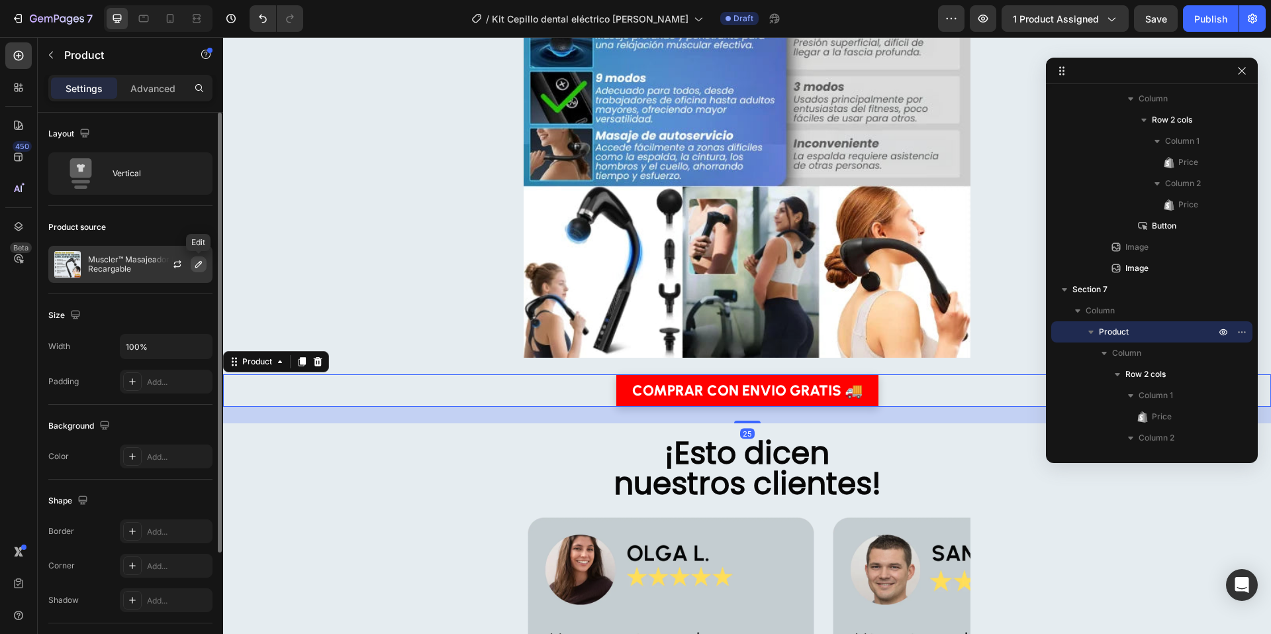
click at [198, 264] on icon "button" at bounding box center [198, 264] width 7 height 7
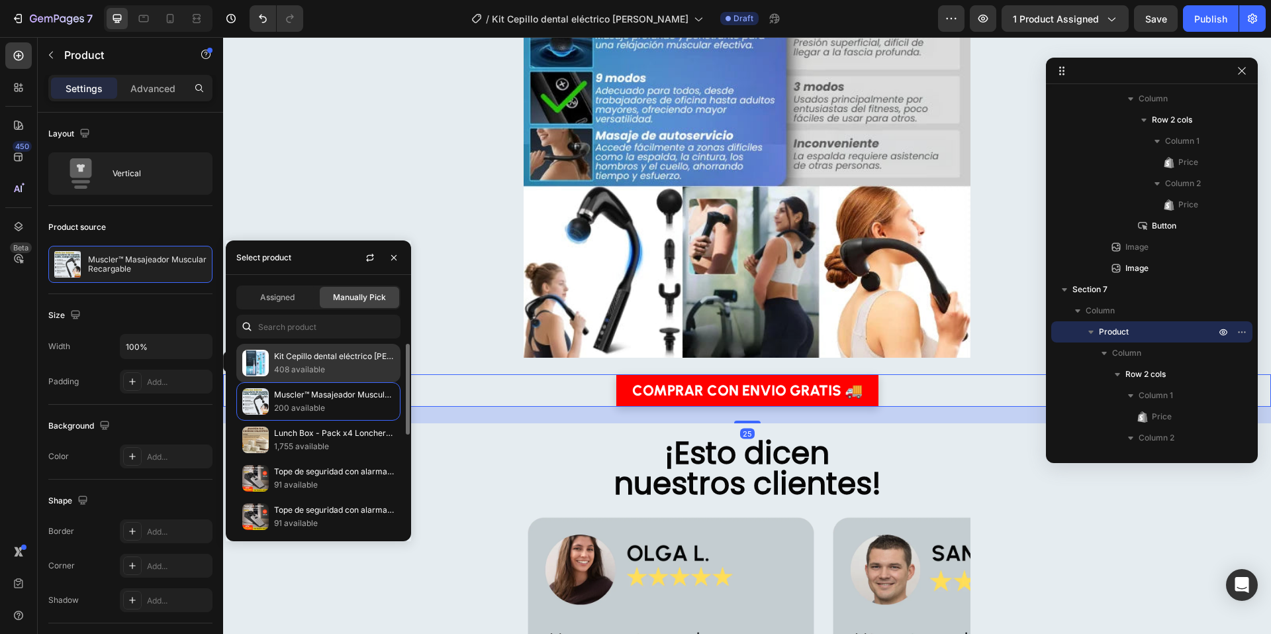
click at [306, 360] on p "Kit Cepillo dental eléctrico [PERSON_NAME]" at bounding box center [334, 356] width 121 height 13
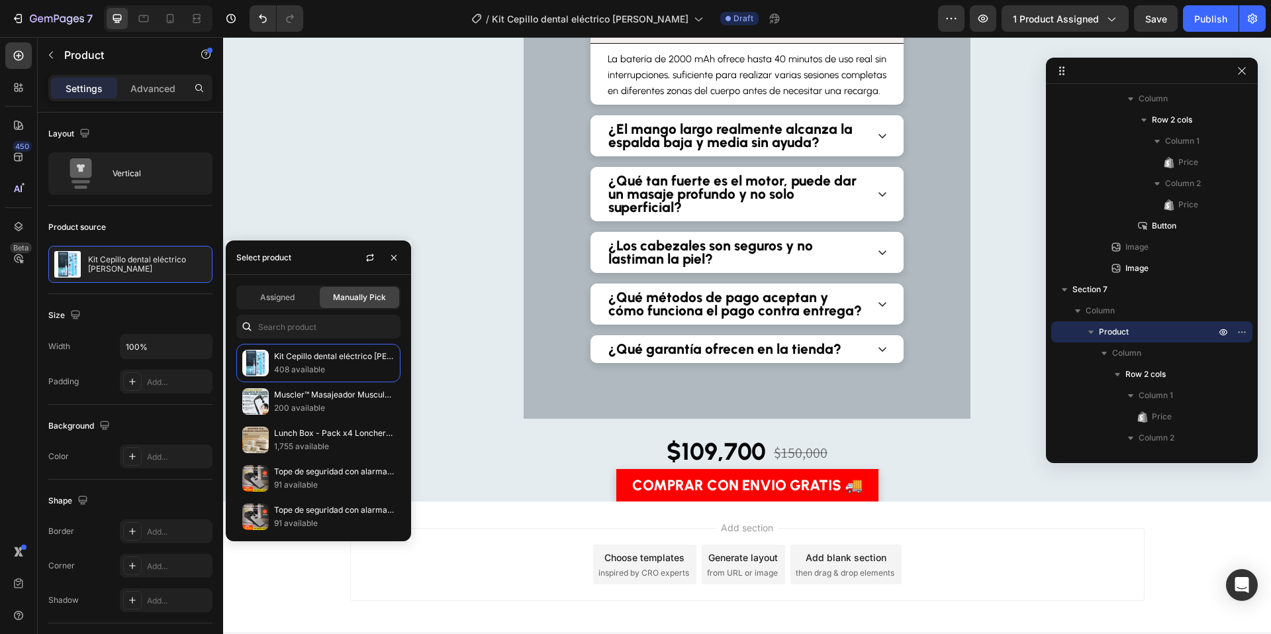
scroll to position [5582, 0]
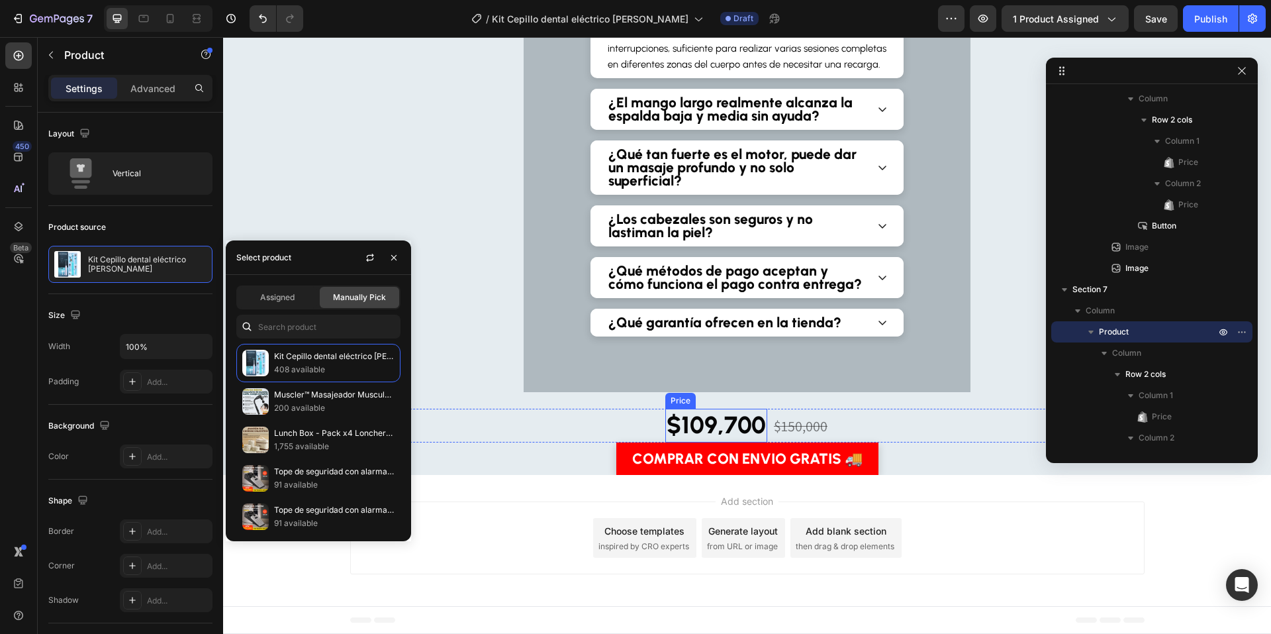
click at [706, 423] on div "$109,700" at bounding box center [716, 426] width 102 height 34
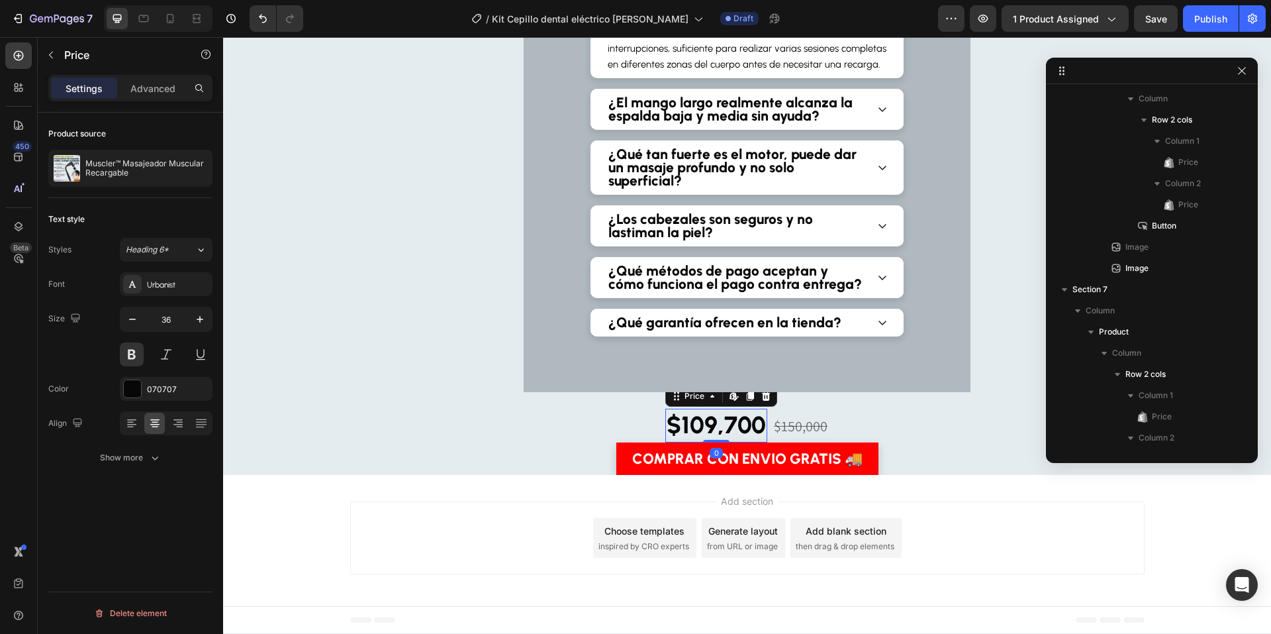
scroll to position [1209, 0]
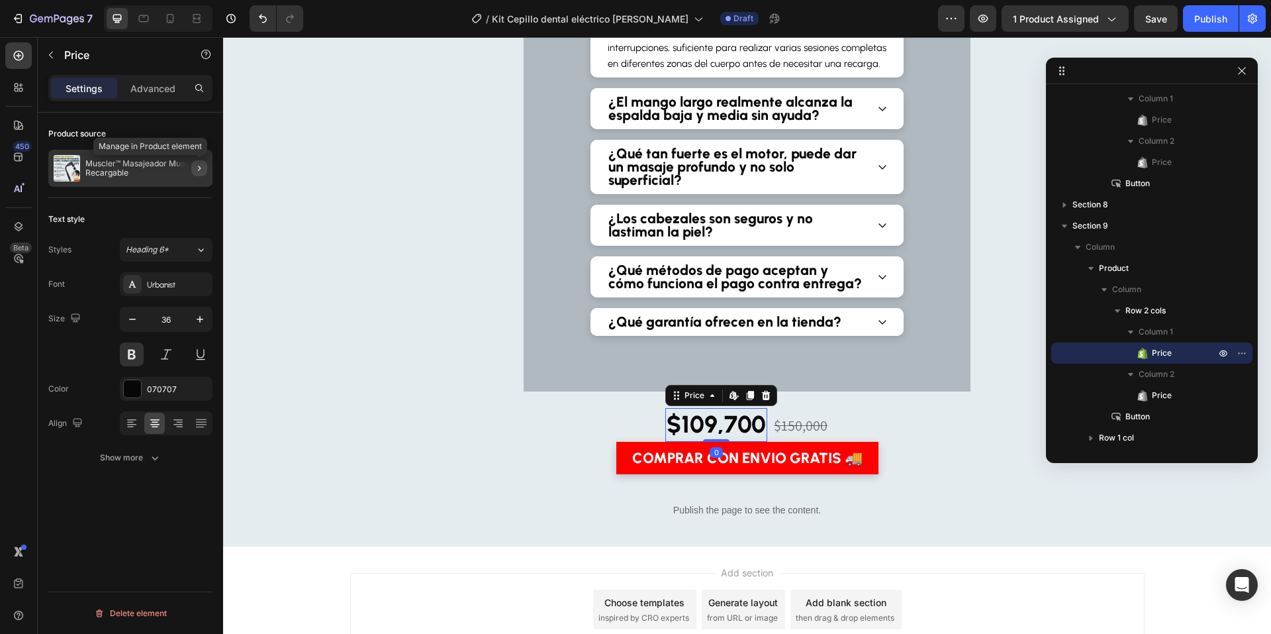
click at [196, 168] on icon "button" at bounding box center [199, 168] width 11 height 11
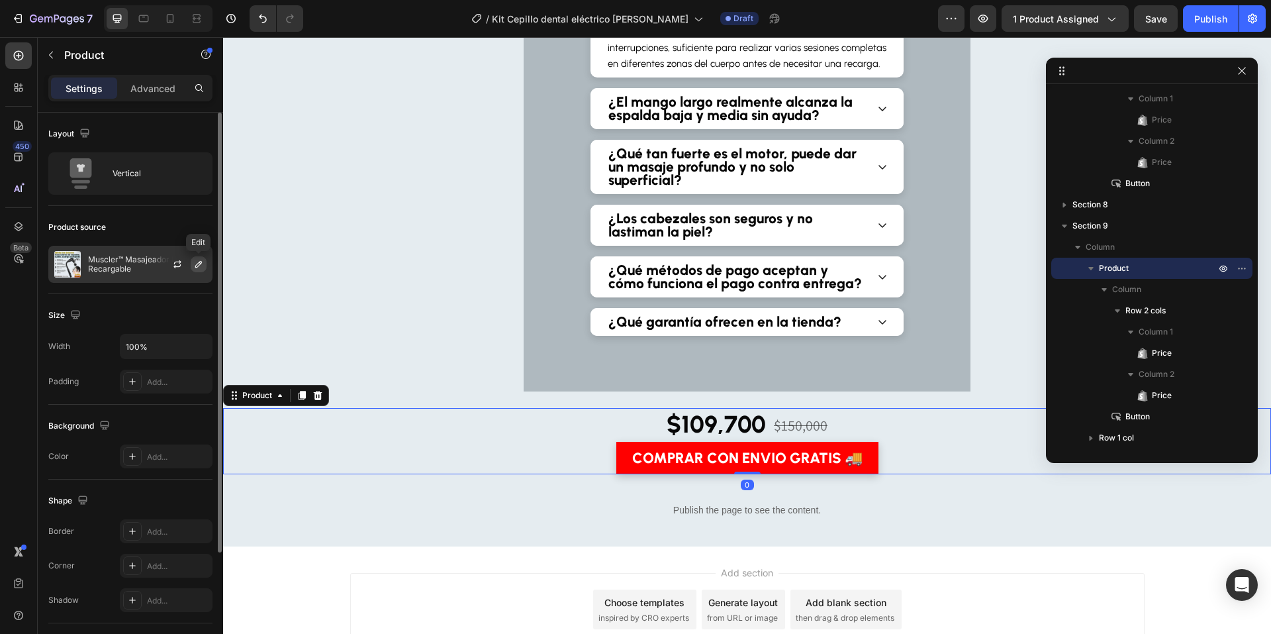
click at [199, 265] on icon "button" at bounding box center [198, 264] width 7 height 7
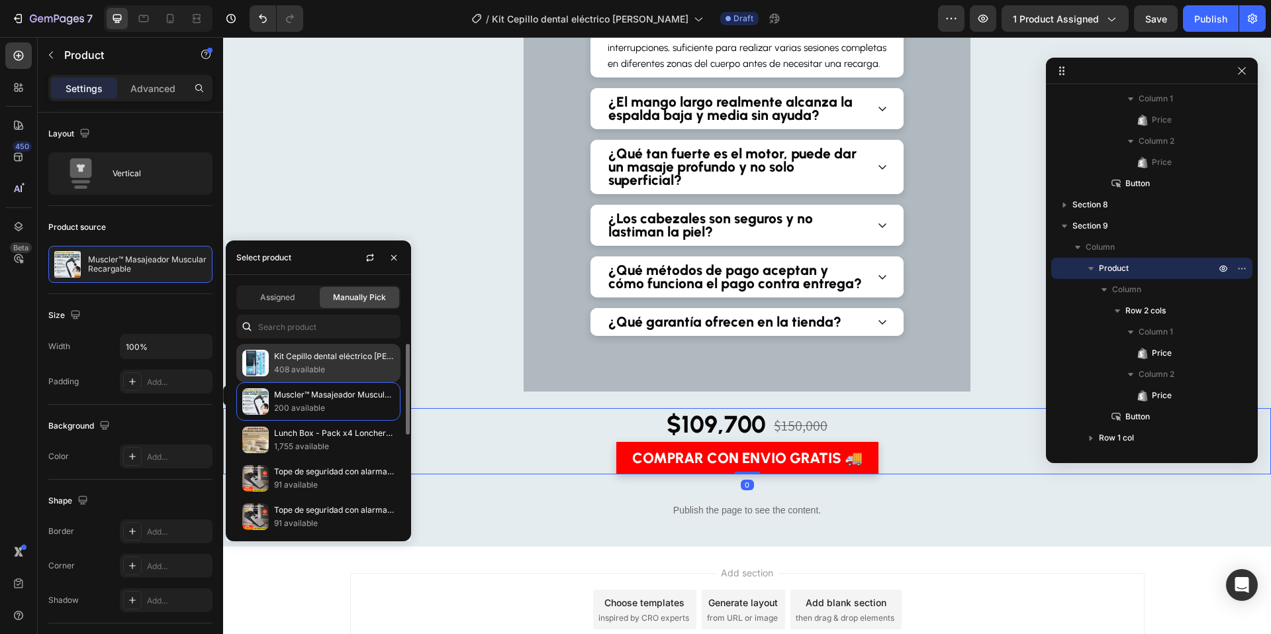
click at [279, 359] on p "Kit Cepillo dental eléctrico [PERSON_NAME]" at bounding box center [334, 356] width 121 height 13
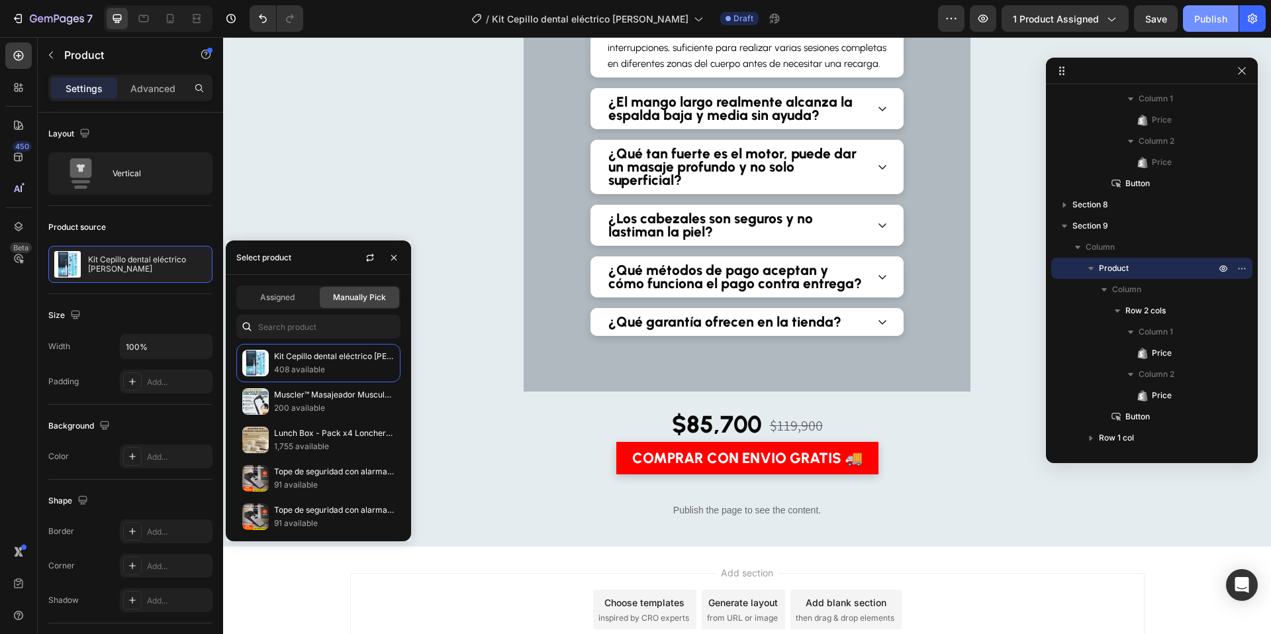
click at [1203, 12] on div "Publish" at bounding box center [1210, 19] width 33 height 14
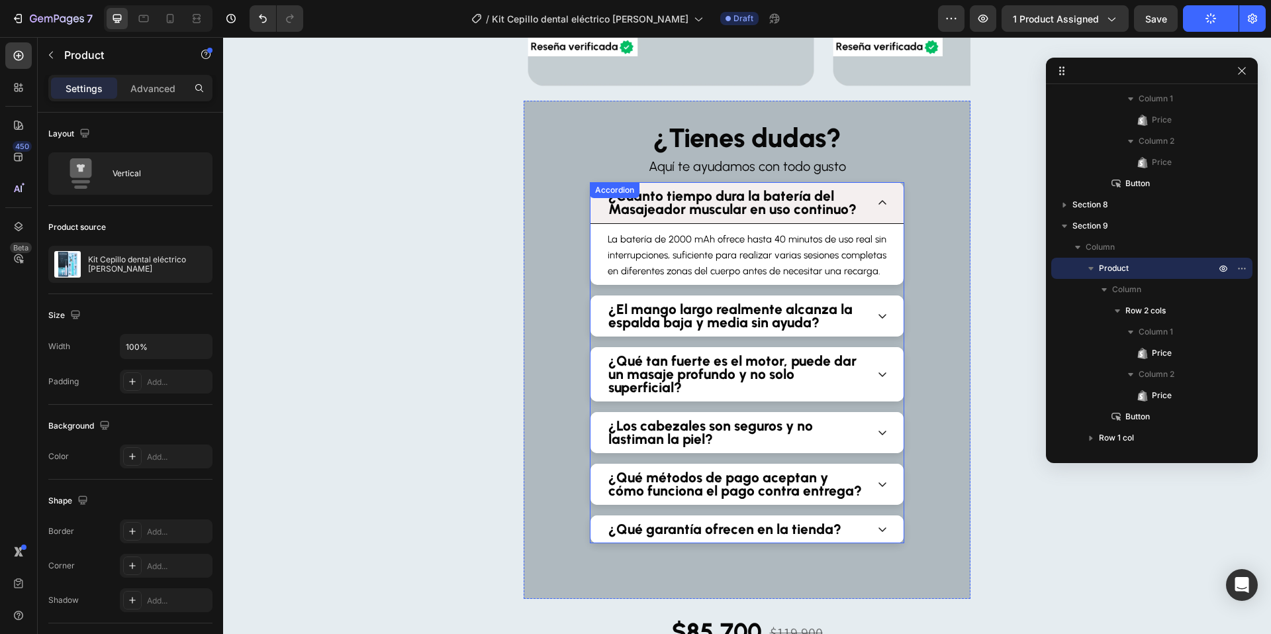
scroll to position [5376, 0]
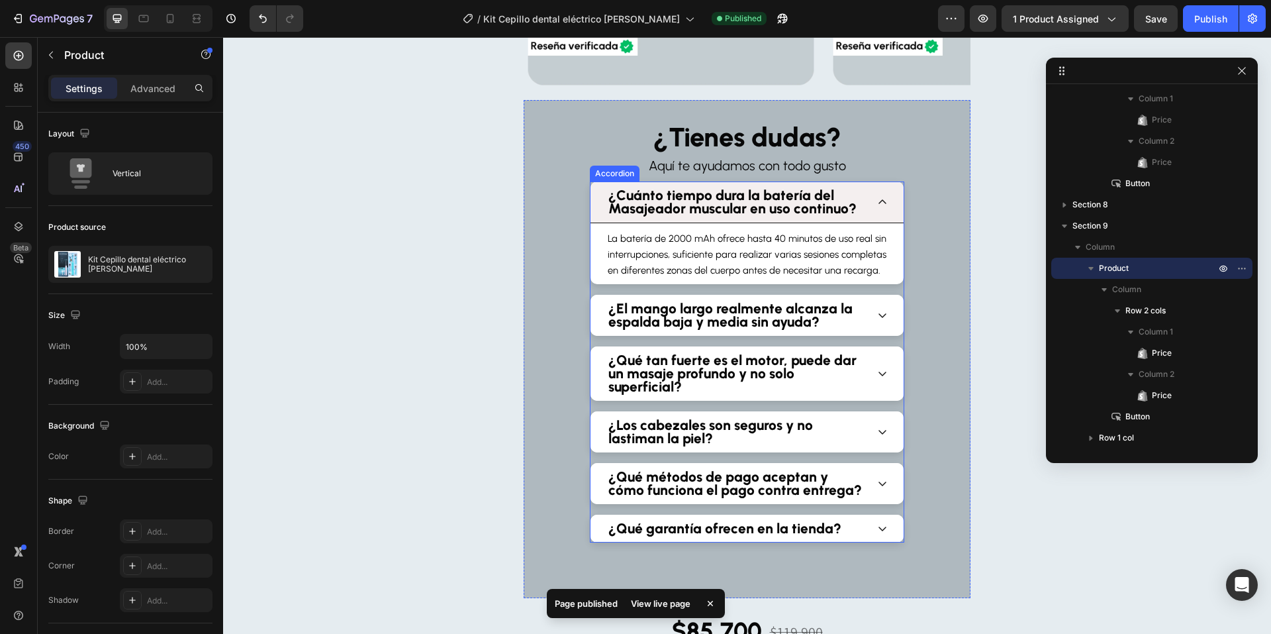
click at [779, 197] on strong "¿Cuánto tiempo dura la batería del Masajeador muscular en uso continuo?" at bounding box center [733, 202] width 248 height 30
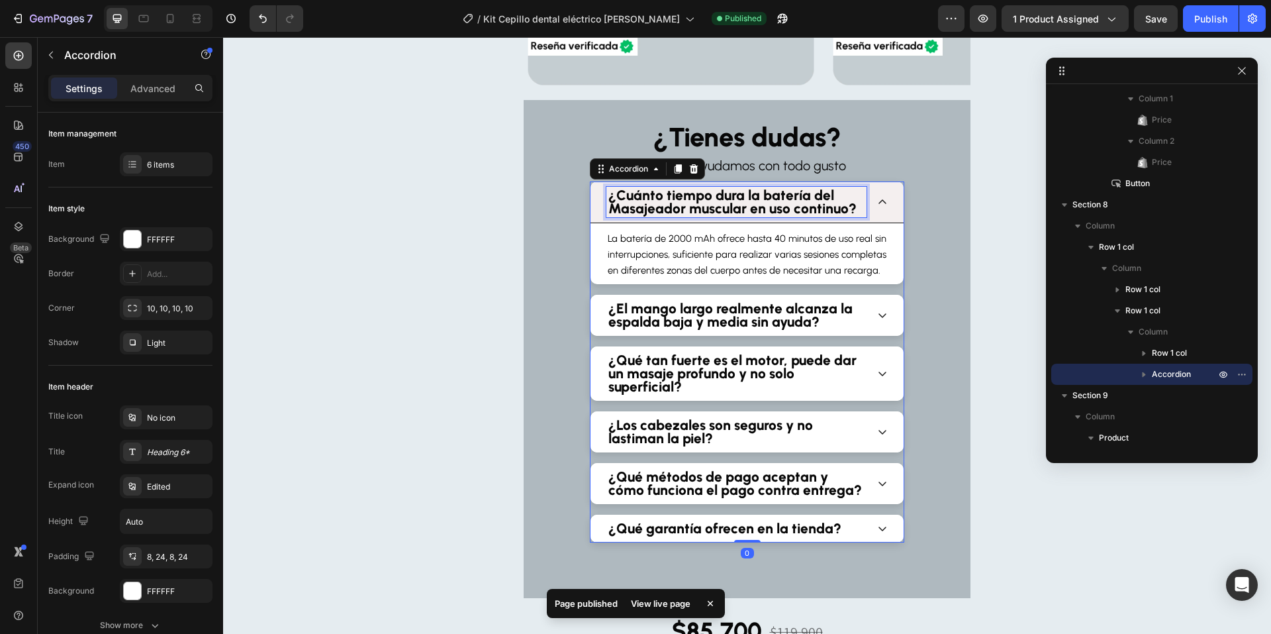
click at [779, 197] on strong "¿Cuánto tiempo dura la batería del Masajeador muscular en uso continuo?" at bounding box center [733, 202] width 248 height 30
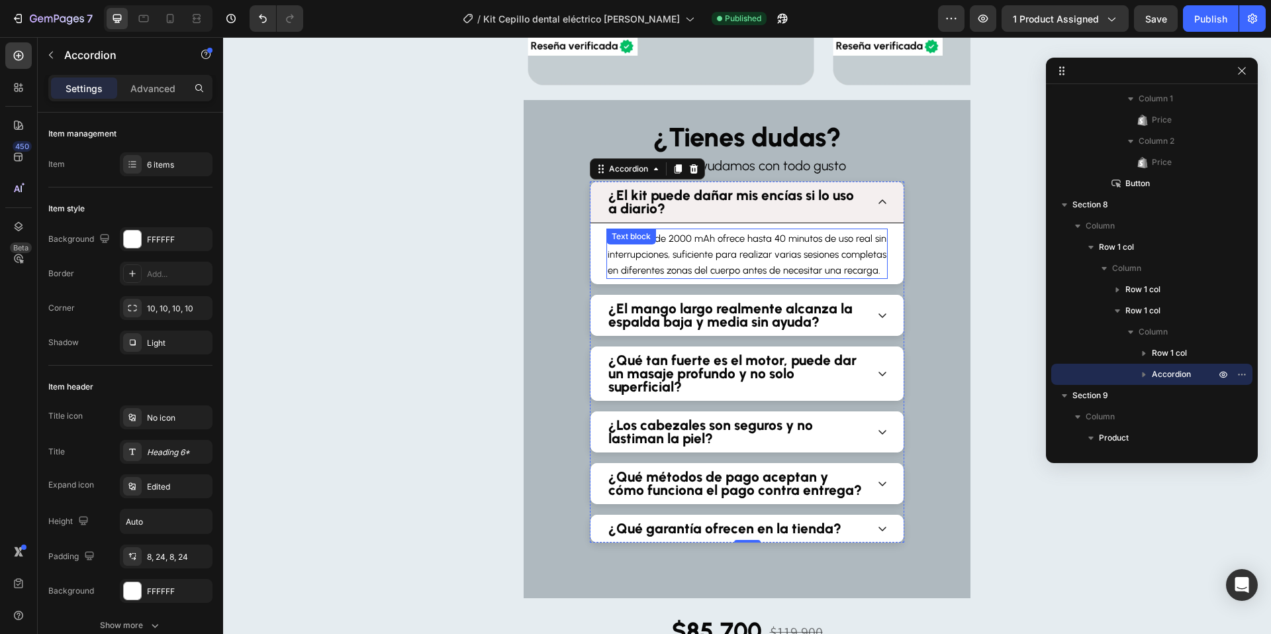
click at [763, 236] on span "La batería de 2000 mAh ofrece hasta 40 minutos de uso real sin interrupciones, …" at bounding box center [747, 254] width 279 height 44
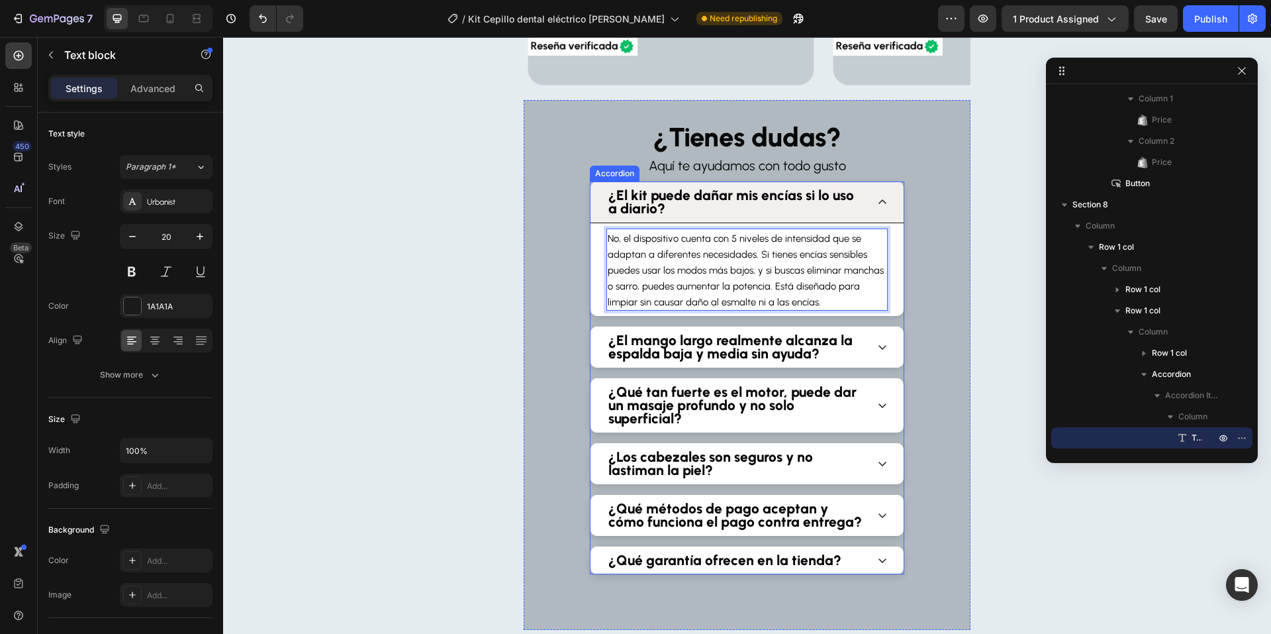
click at [879, 202] on icon at bounding box center [883, 202] width 8 height 5
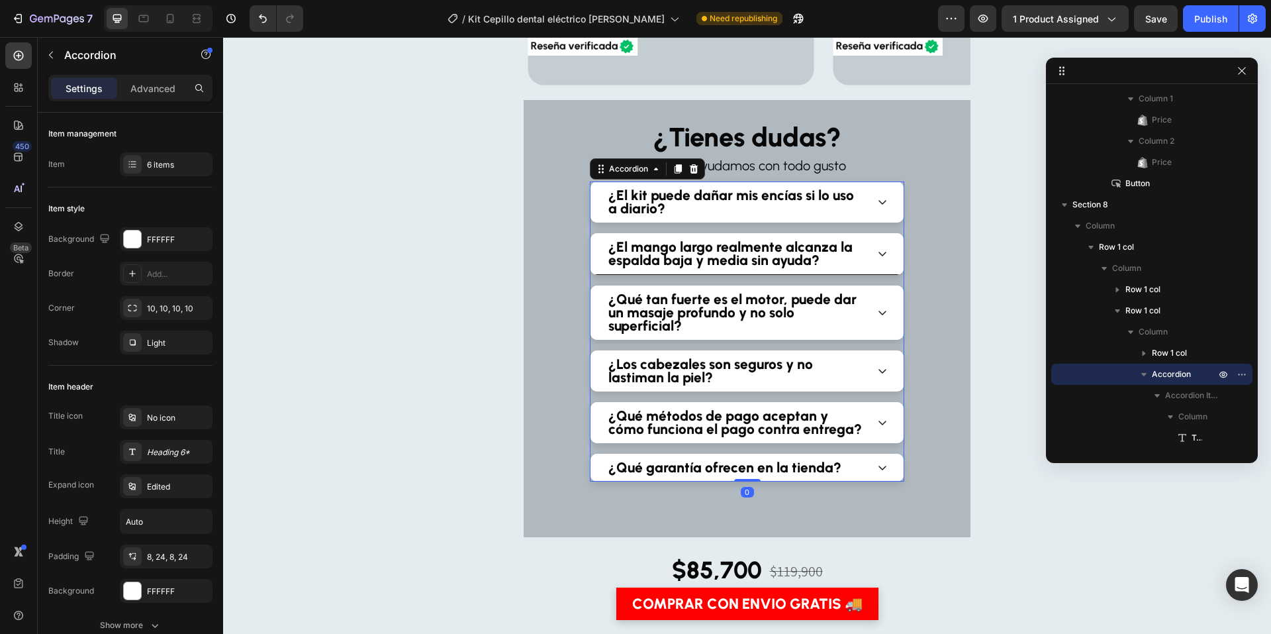
click at [871, 256] on div "¿El mango largo realmente alcanza la espalda baja y media sin ayuda?" at bounding box center [747, 254] width 313 height 42
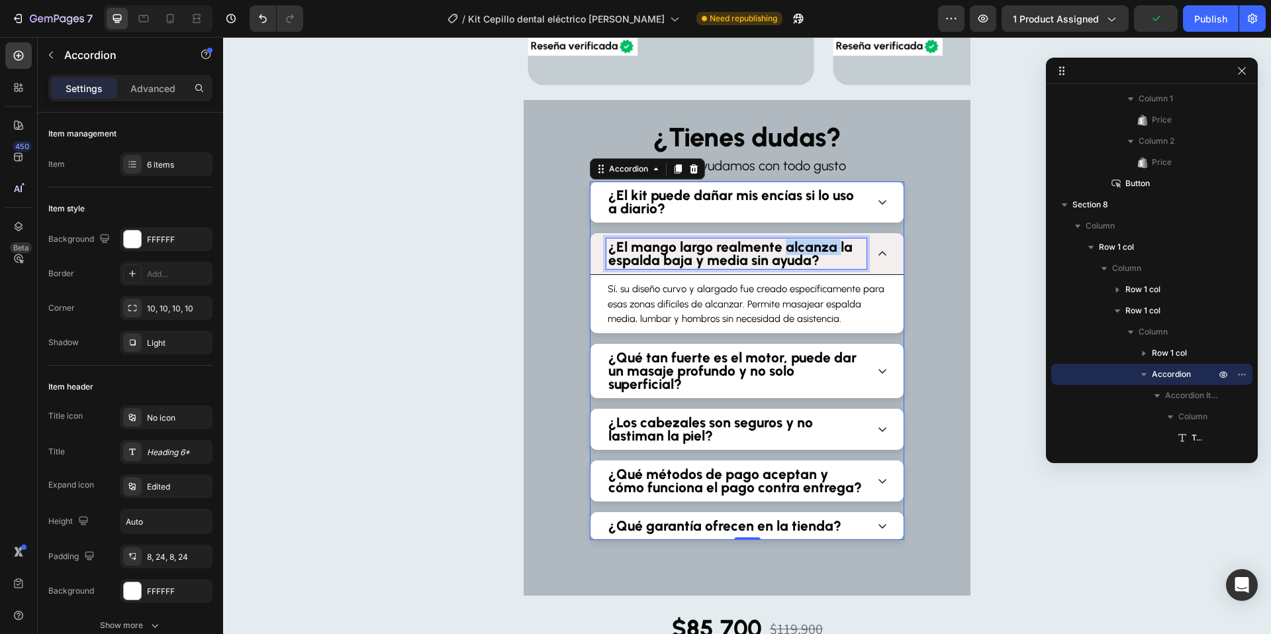
click at [814, 246] on strong "¿El mango largo realmente alcanza la espalda baja y media sin ayuda?" at bounding box center [731, 253] width 244 height 30
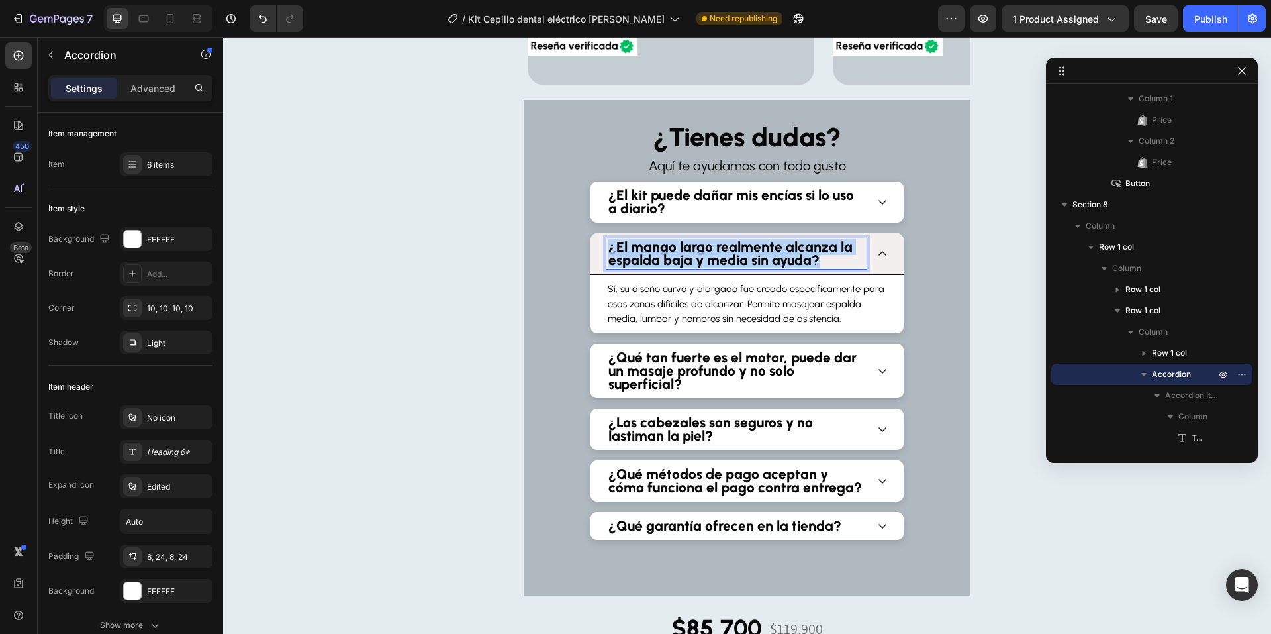
click at [814, 246] on strong "¿El mango largo realmente alcanza la espalda baja y media sin ayuda?" at bounding box center [731, 253] width 244 height 30
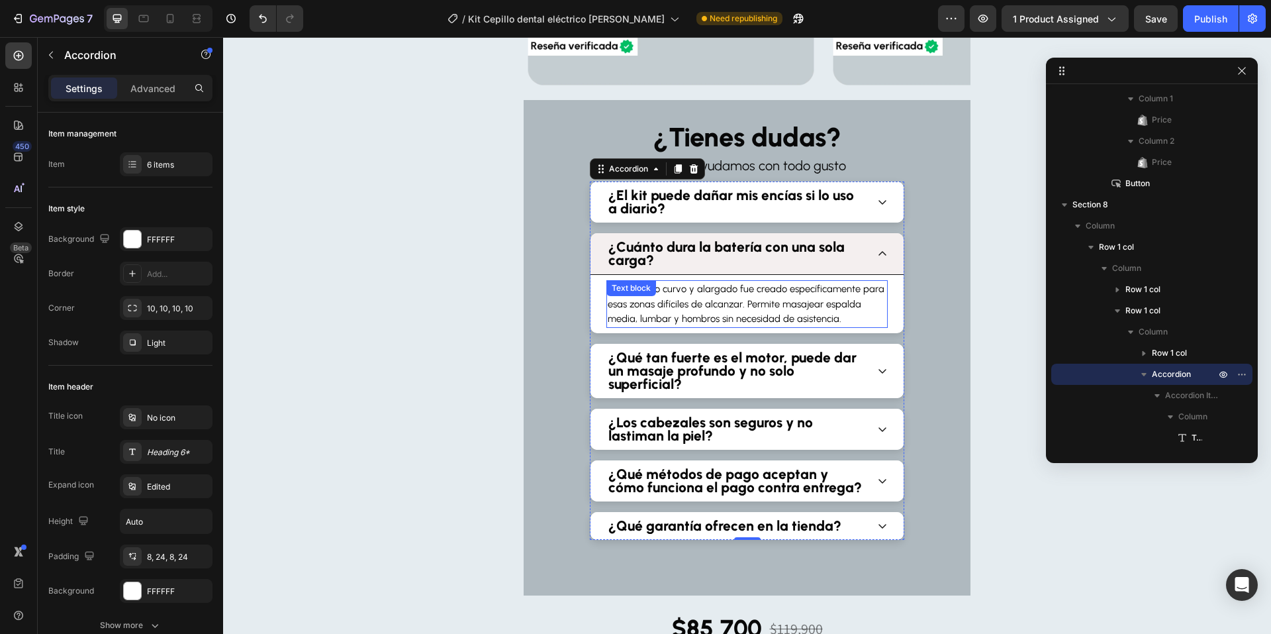
click at [814, 290] on span "Sí, su diseño curvo y alargado fue creado específicamente para esas zonas difíc…" at bounding box center [746, 304] width 277 height 42
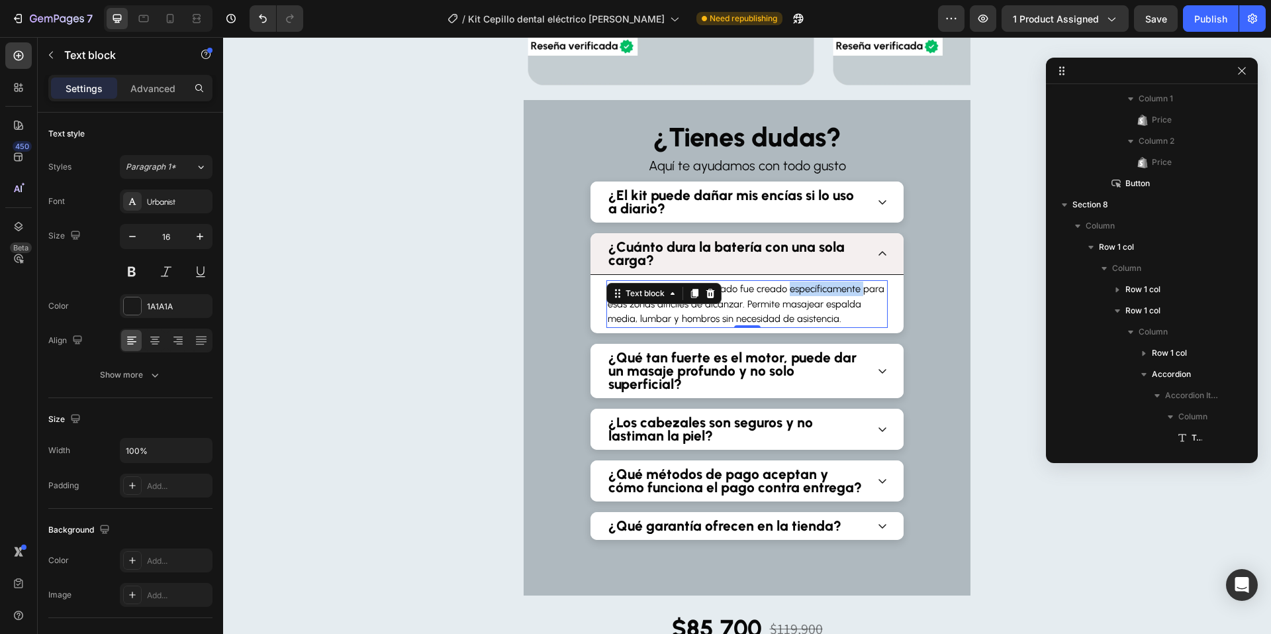
scroll to position [1475, 0]
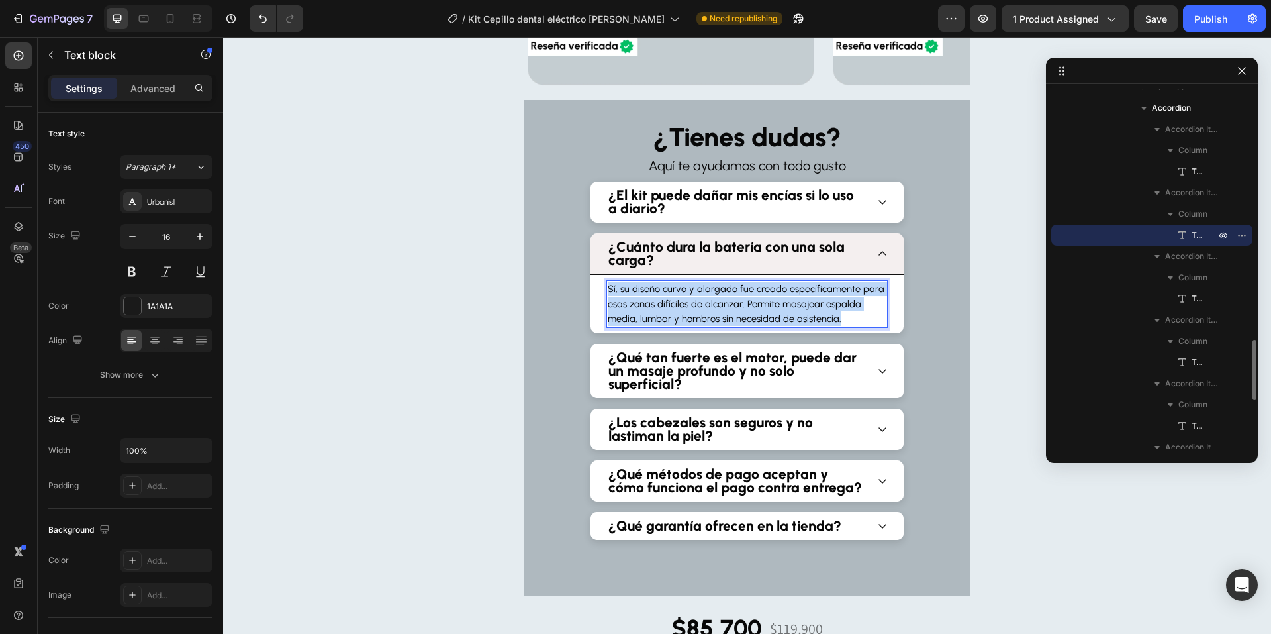
click at [814, 290] on span "Sí, su diseño curvo y alargado fue creado específicamente para esas zonas difíc…" at bounding box center [746, 304] width 277 height 42
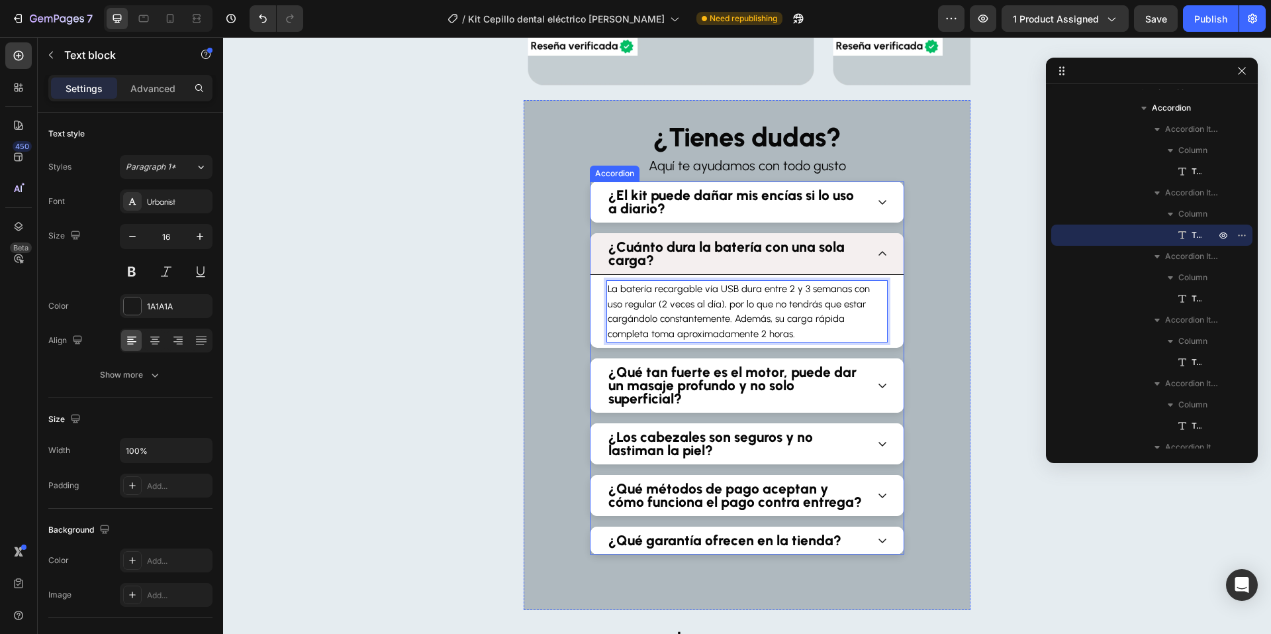
click at [871, 261] on div "¿Cuánto dura la batería con una sola carga?" at bounding box center [747, 254] width 313 height 42
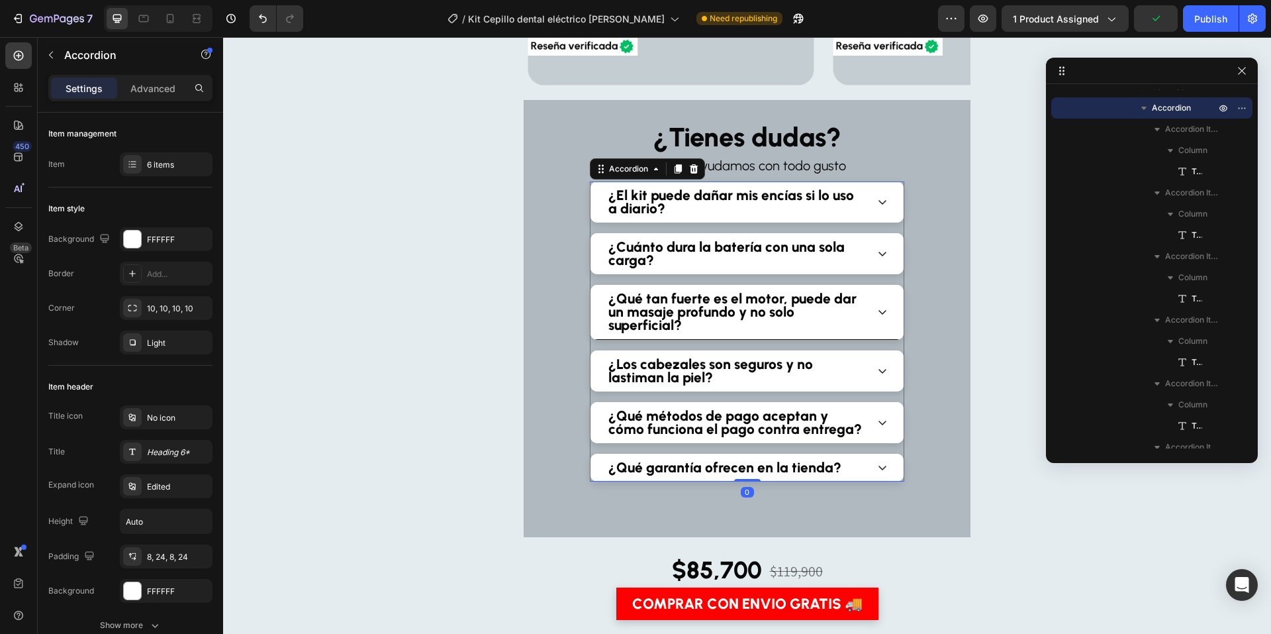
click at [881, 299] on div "¿Qué tan fuerte es el motor, puede dar un masaje profundo y no solo superficial?" at bounding box center [747, 312] width 313 height 55
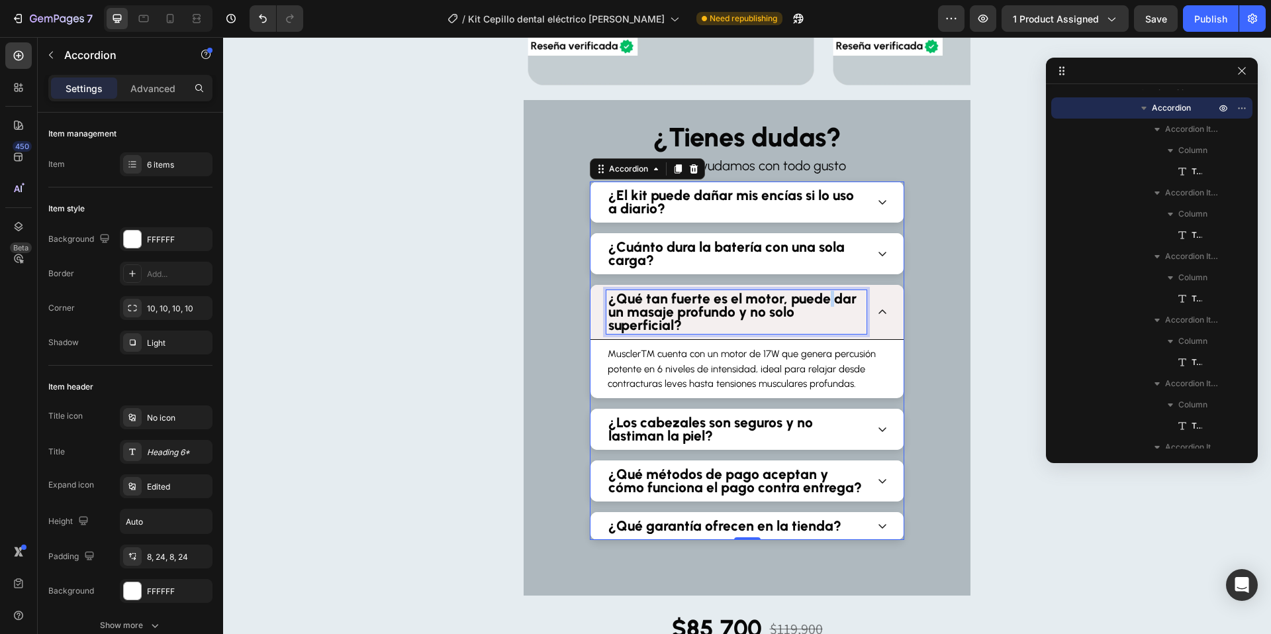
click at [821, 301] on strong "¿Qué tan fuerte es el motor, puede dar un masaje profundo y no solo superficial?" at bounding box center [733, 311] width 248 height 43
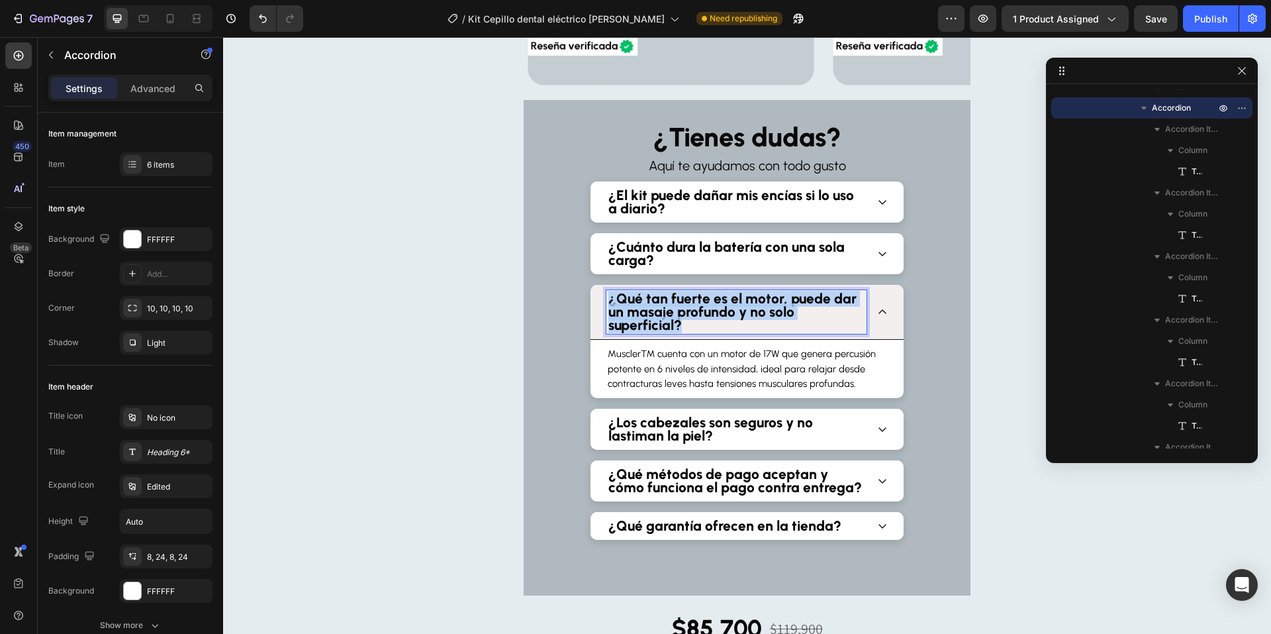
click at [821, 301] on strong "¿Qué tan fuerte es el motor, puede dar un masaje profundo y no solo superficial?" at bounding box center [733, 311] width 248 height 43
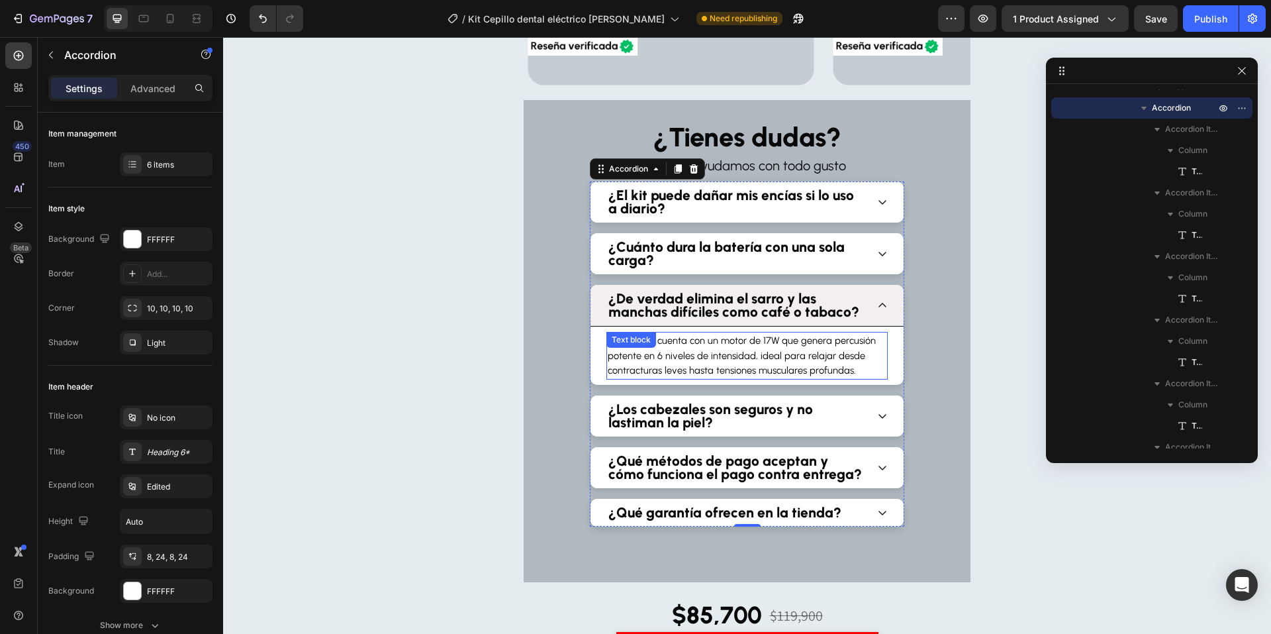
click at [853, 344] on span "Muscler™ cuenta con un motor de 17W que genera percusión potente en 6 niveles d…" at bounding box center [742, 355] width 268 height 42
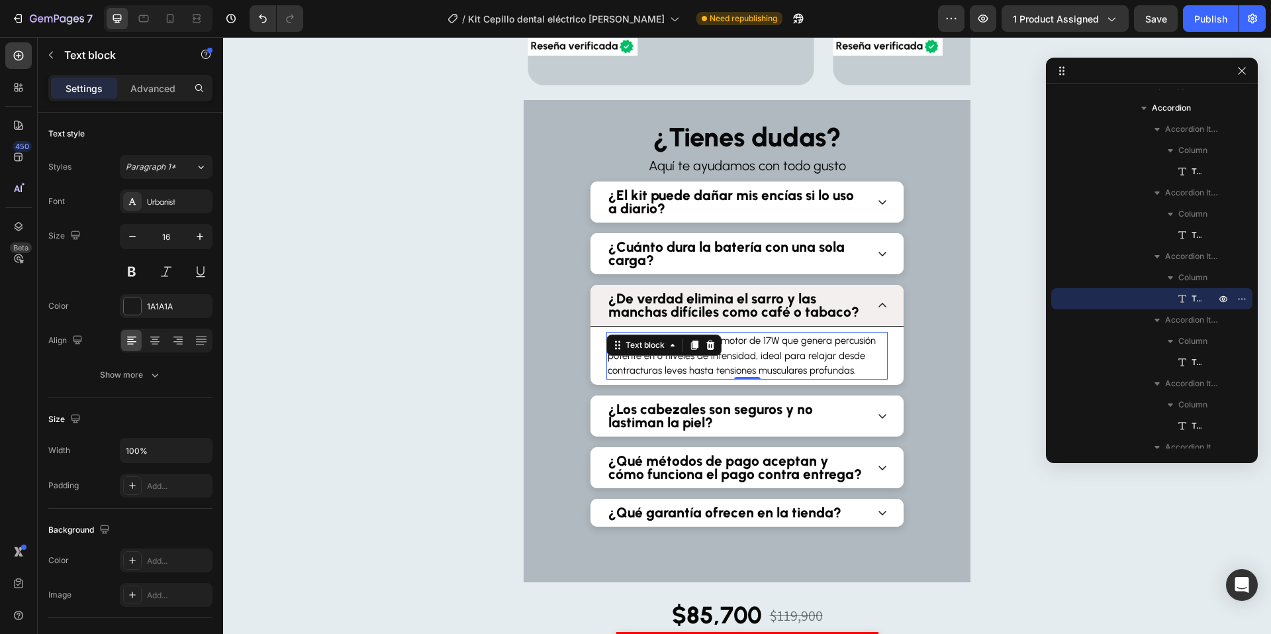
click at [853, 344] on span "Muscler™ cuenta con un motor de 17W que genera percusión potente en 6 niveles d…" at bounding box center [742, 355] width 268 height 42
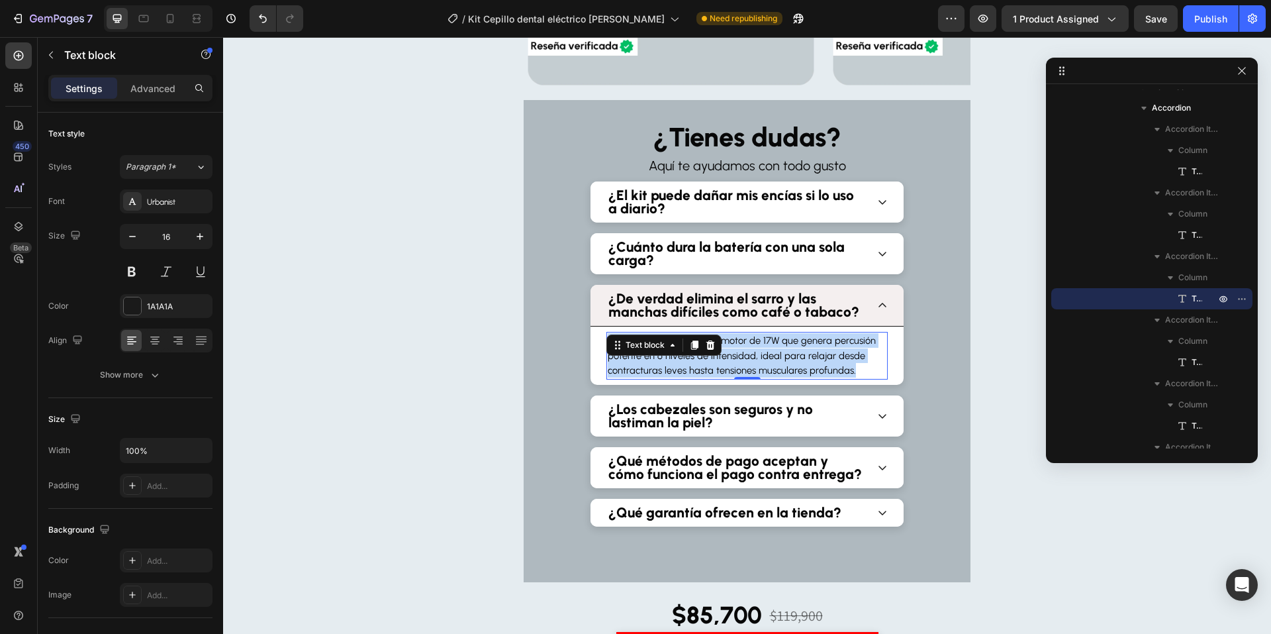
click at [853, 344] on span "Muscler™ cuenta con un motor de 17W que genera percusión potente en 6 niveles d…" at bounding box center [742, 355] width 268 height 42
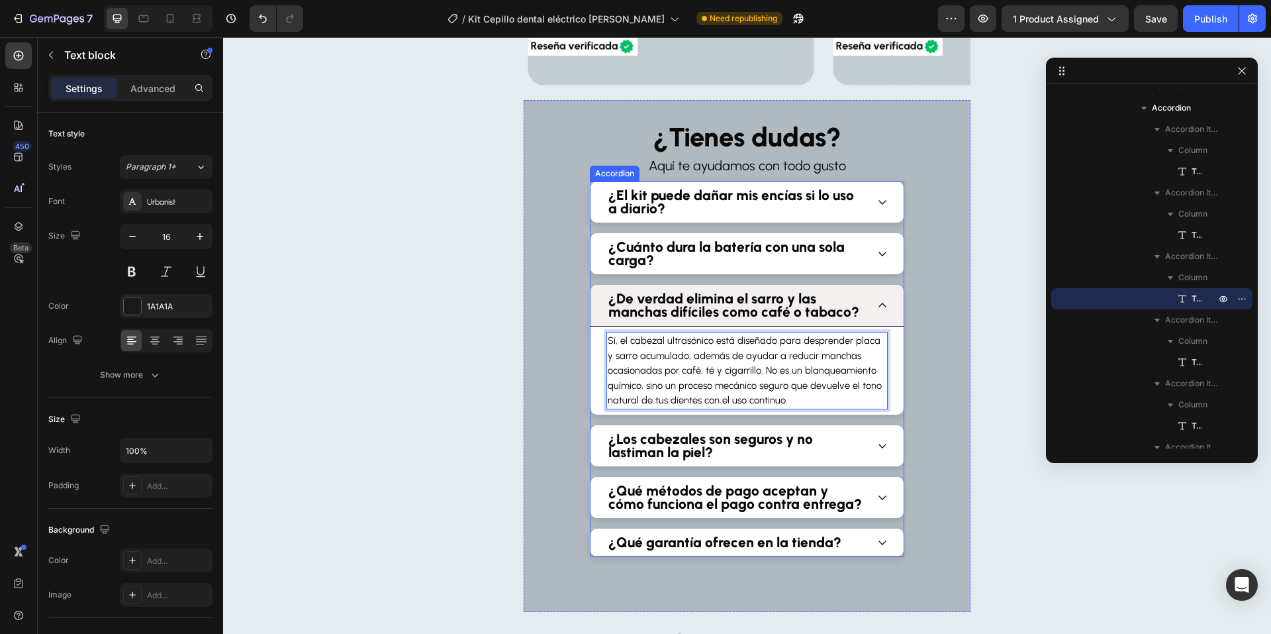
click at [872, 318] on div "¿De verdad elimina el sarro y las manchas difíciles como café o tabaco?" at bounding box center [747, 306] width 313 height 42
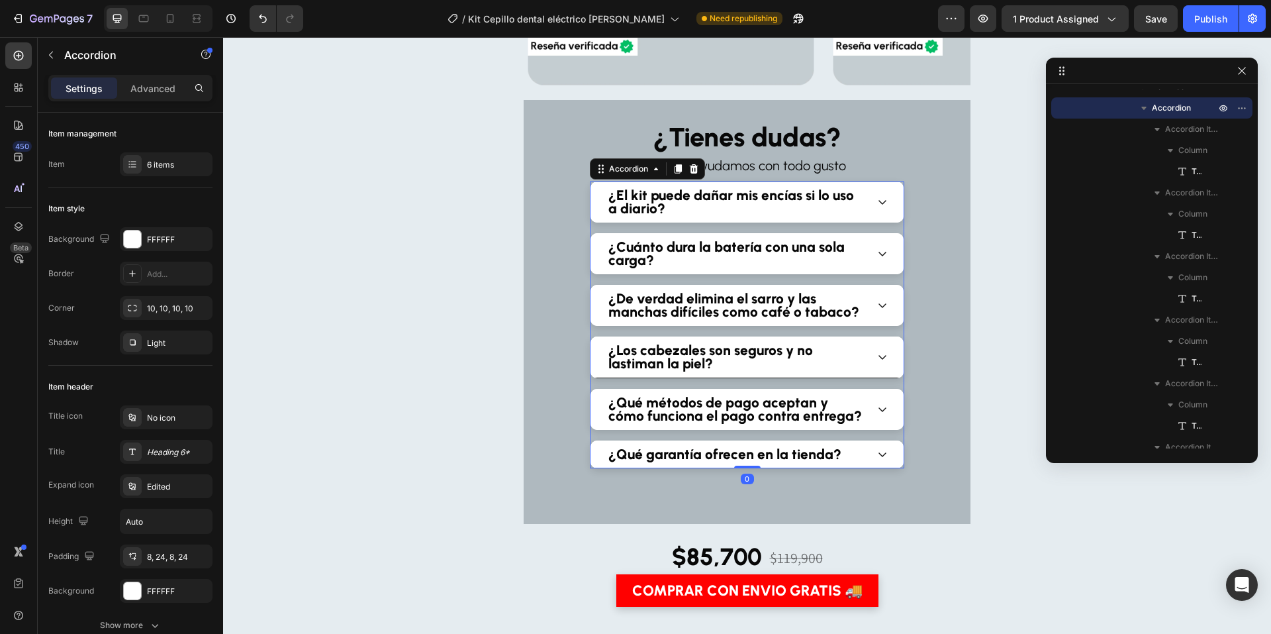
click at [877, 356] on icon at bounding box center [882, 357] width 11 height 11
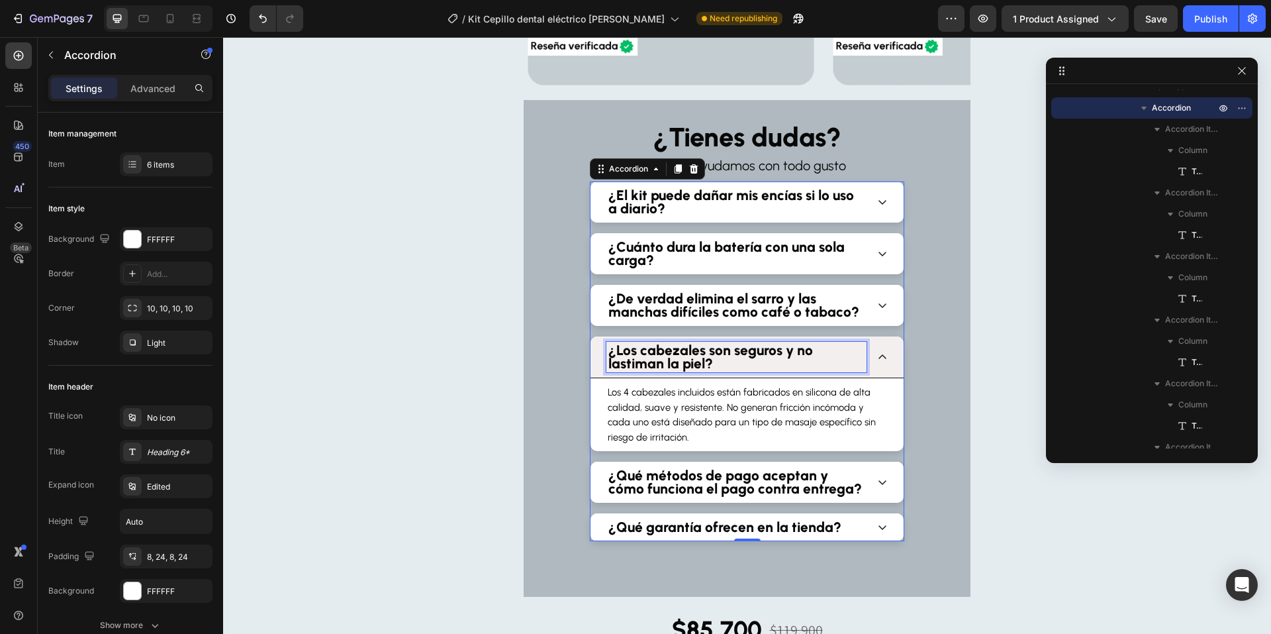
click at [805, 356] on strong "¿Los cabezales son seguros y no lastiman la piel?" at bounding box center [711, 357] width 205 height 30
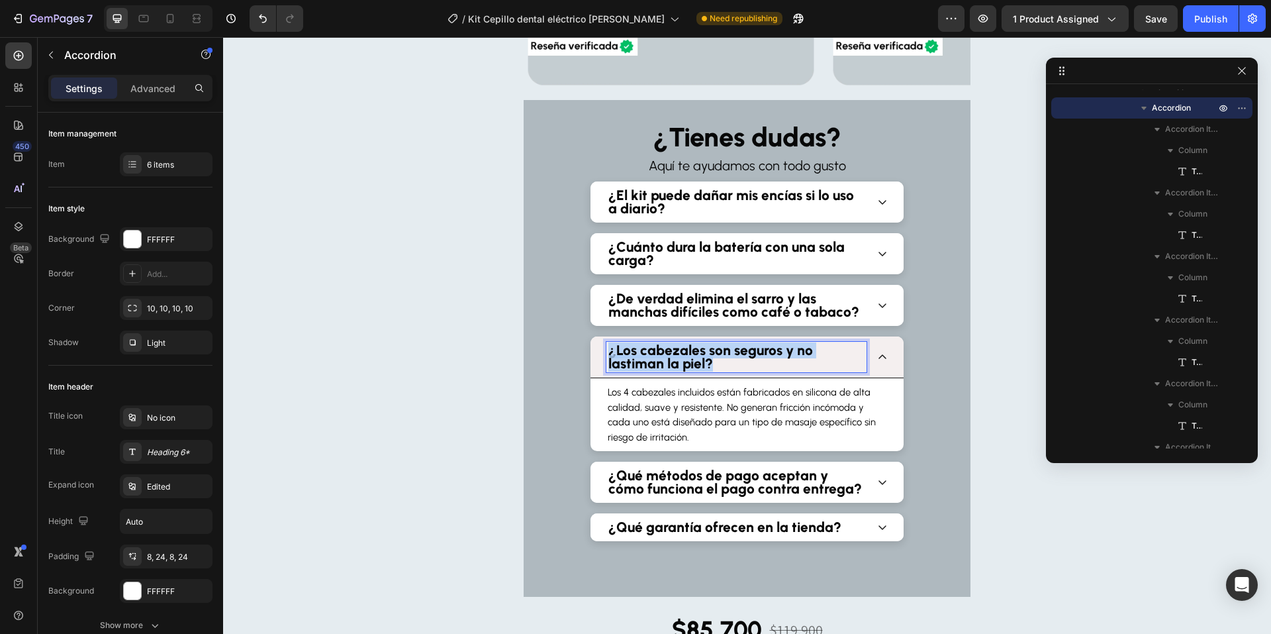
click at [805, 356] on strong "¿Los cabezales son seguros y no lastiman la piel?" at bounding box center [711, 357] width 205 height 30
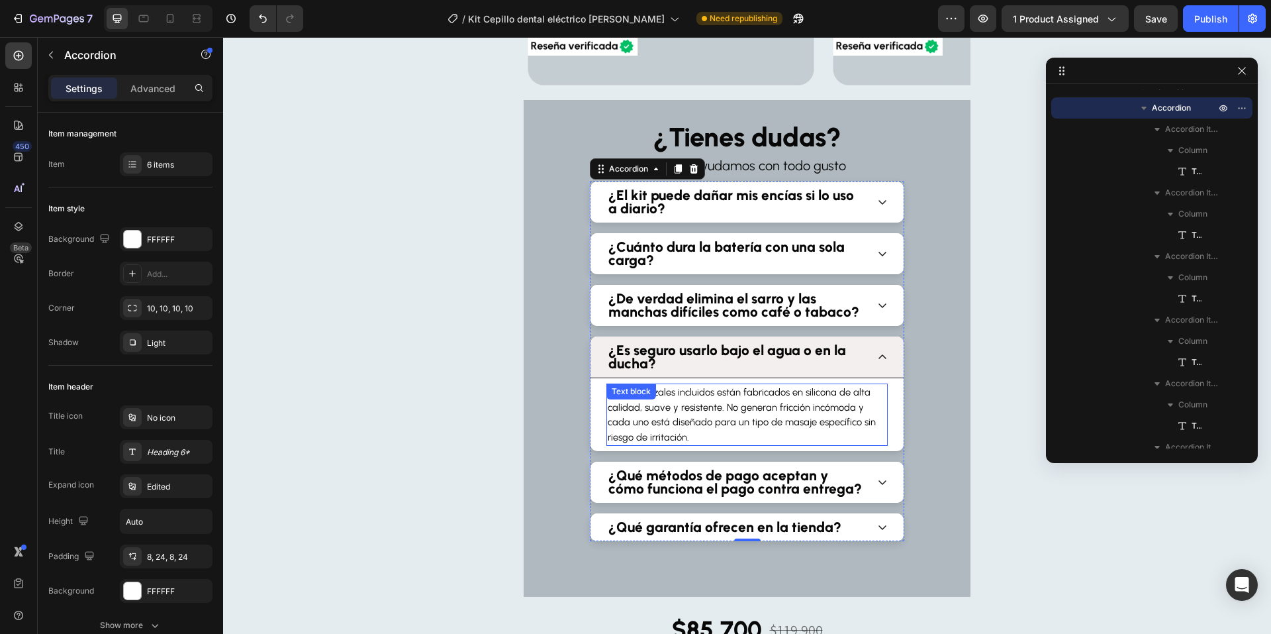
click at [836, 395] on span "Los 4 cabezales incluidos están fabricados en silicona de alta calidad, suave y…" at bounding box center [742, 414] width 268 height 56
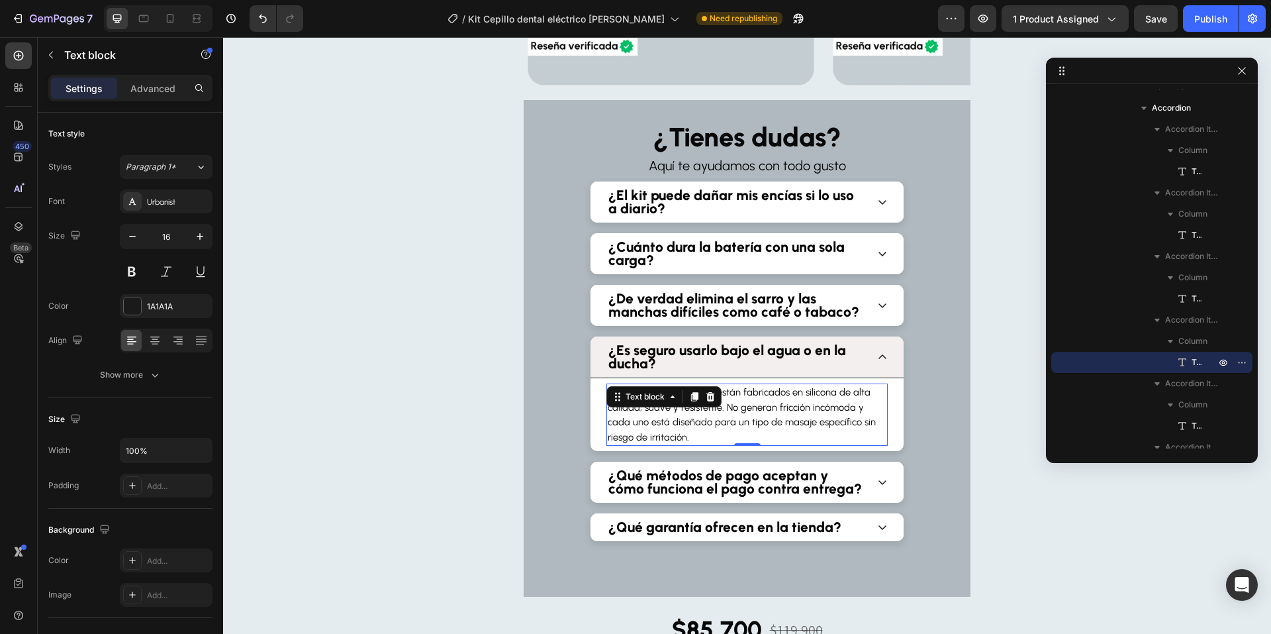
click at [836, 395] on span "Los 4 cabezales incluidos están fabricados en silicona de alta calidad, suave y…" at bounding box center [742, 414] width 268 height 56
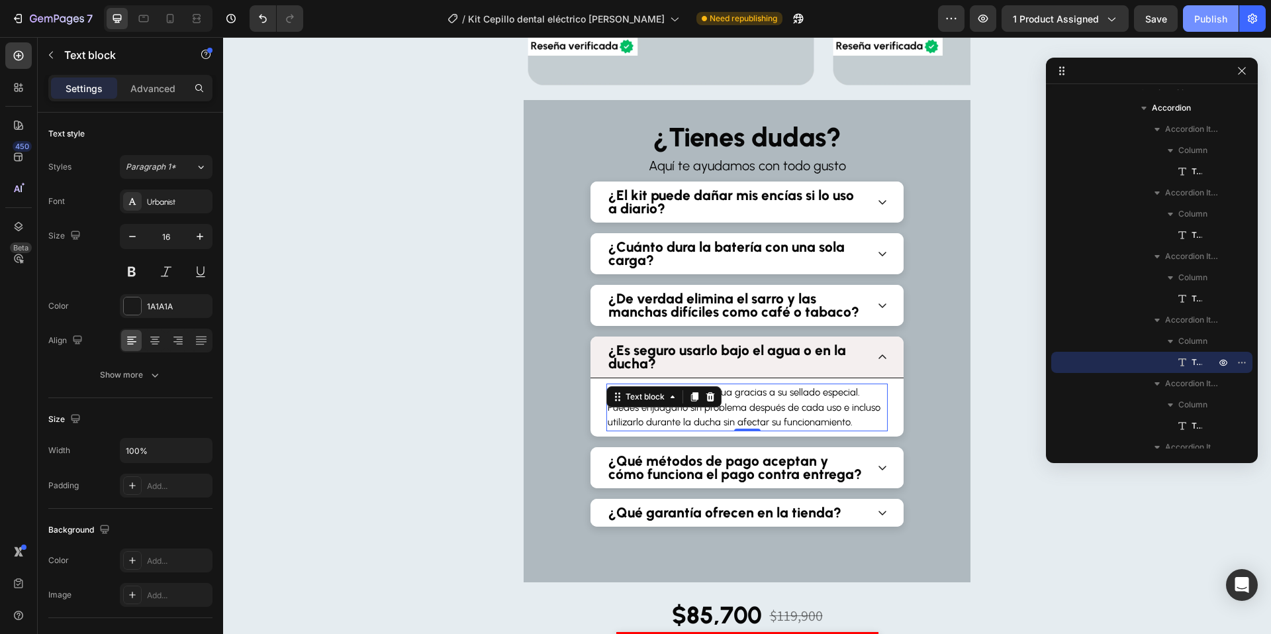
click at [1218, 9] on button "Publish" at bounding box center [1211, 18] width 56 height 26
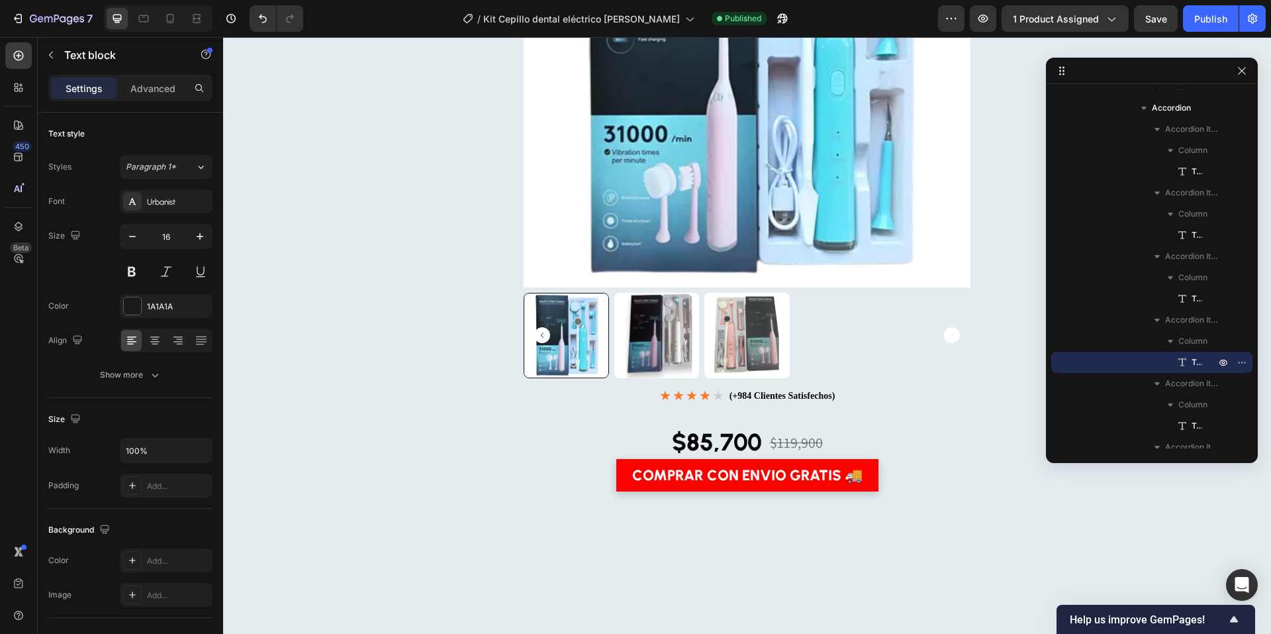
scroll to position [0, 0]
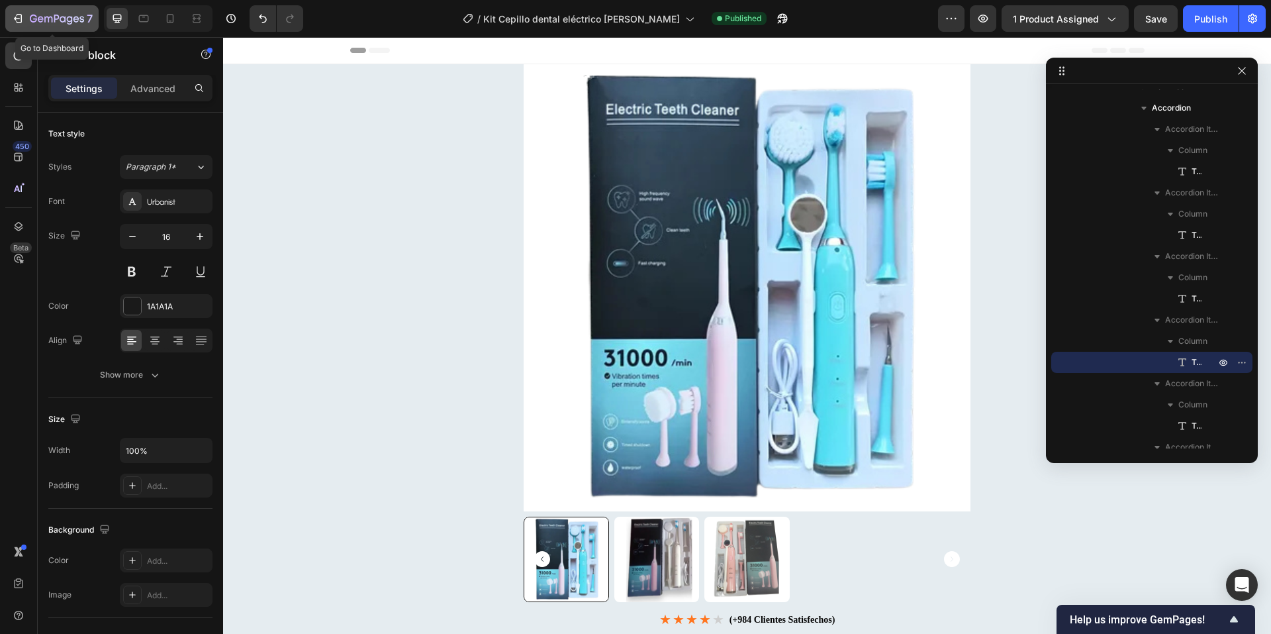
click at [22, 19] on icon "button" at bounding box center [20, 18] width 6 height 9
